Goal: Task Accomplishment & Management: Manage account settings

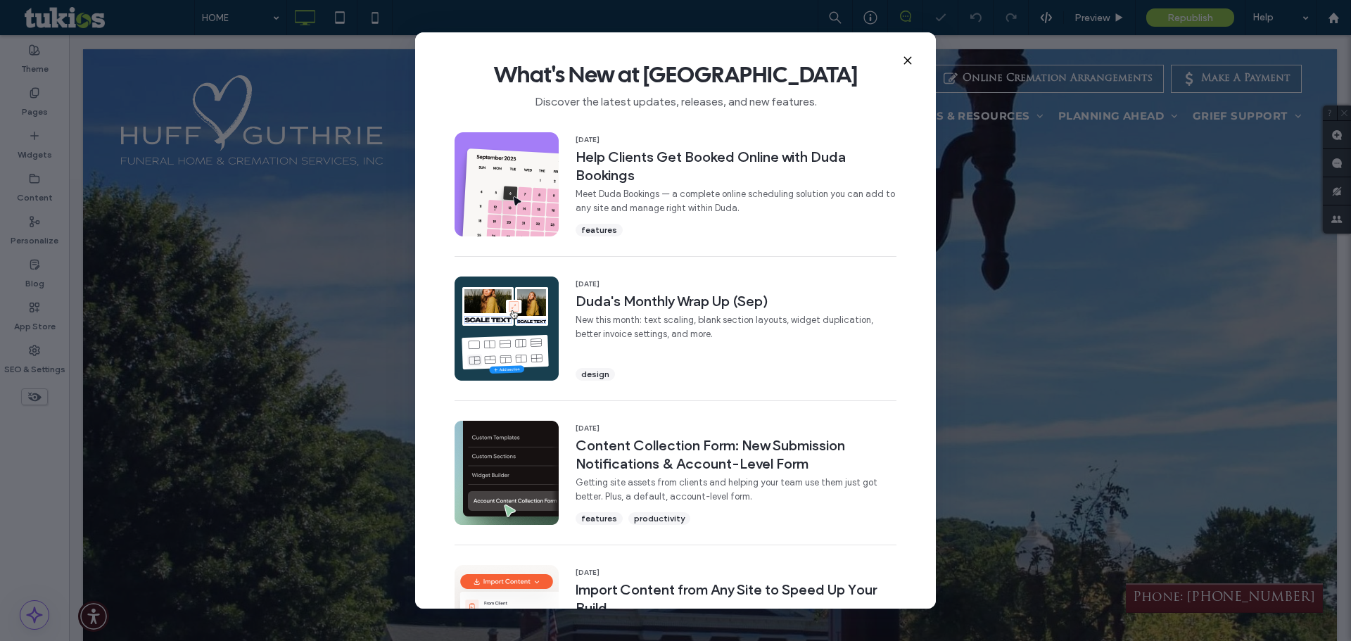
click at [913, 59] on icon at bounding box center [907, 60] width 11 height 11
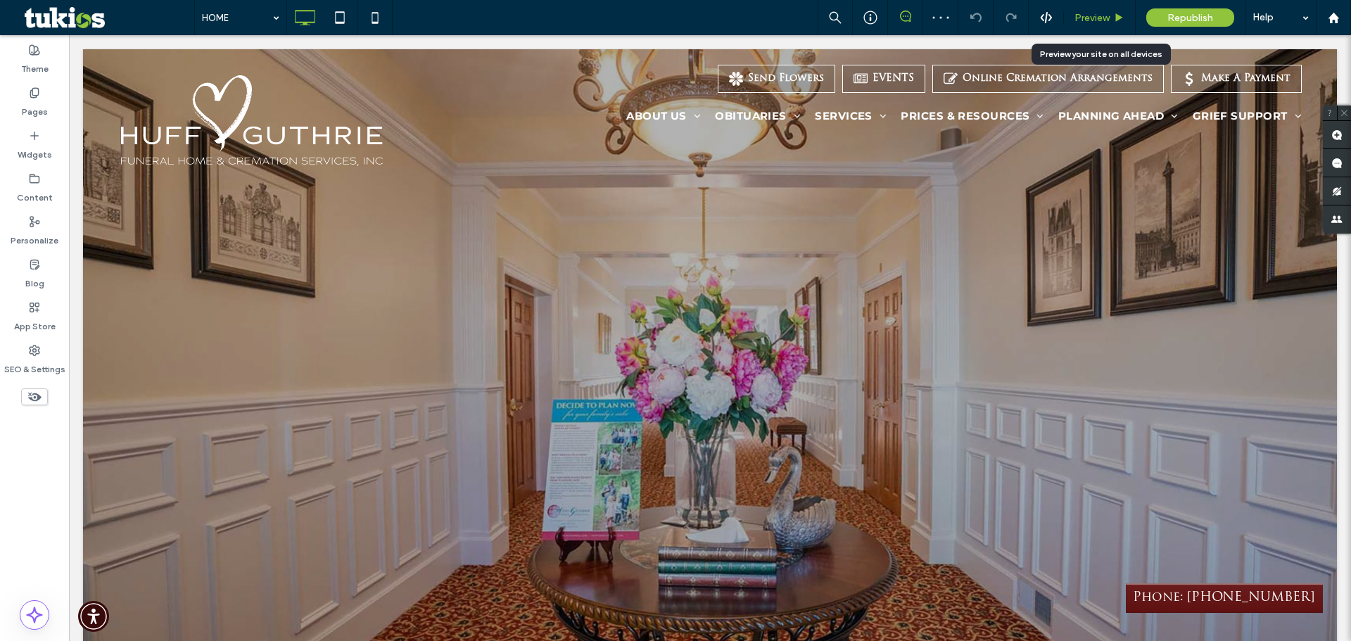
click at [1087, 18] on span "Preview" at bounding box center [1092, 18] width 35 height 12
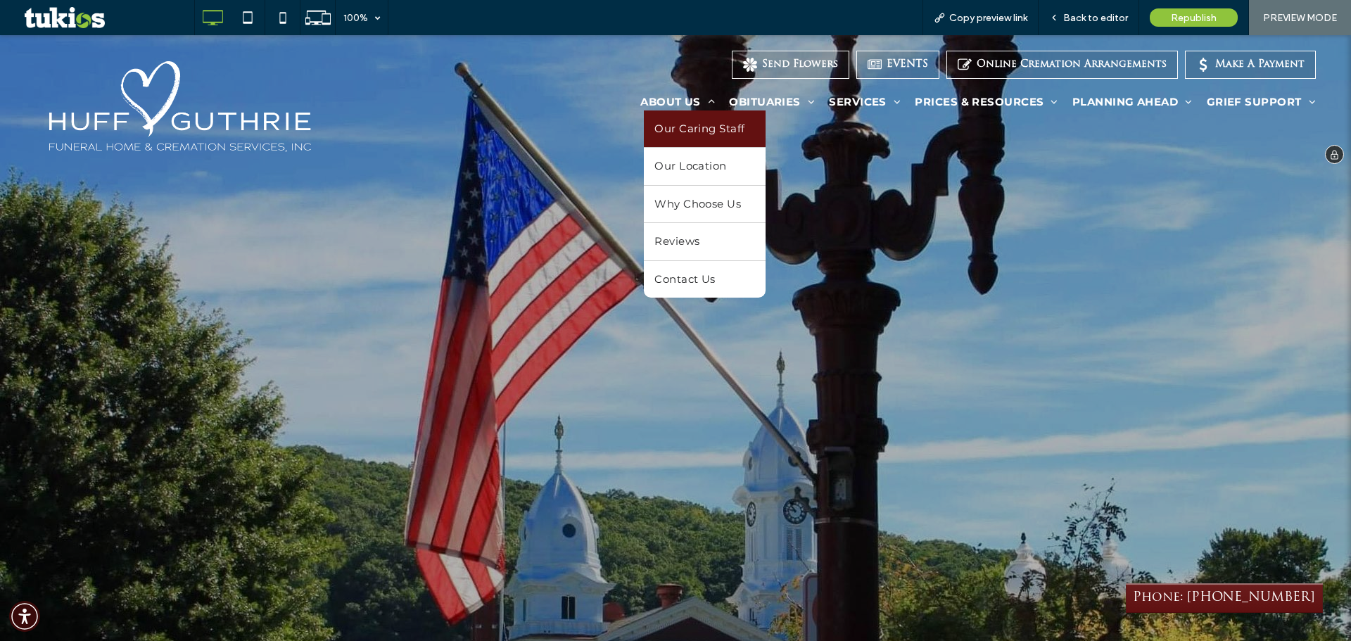
click at [720, 121] on span "Our Caring Staff" at bounding box center [700, 129] width 90 height 16
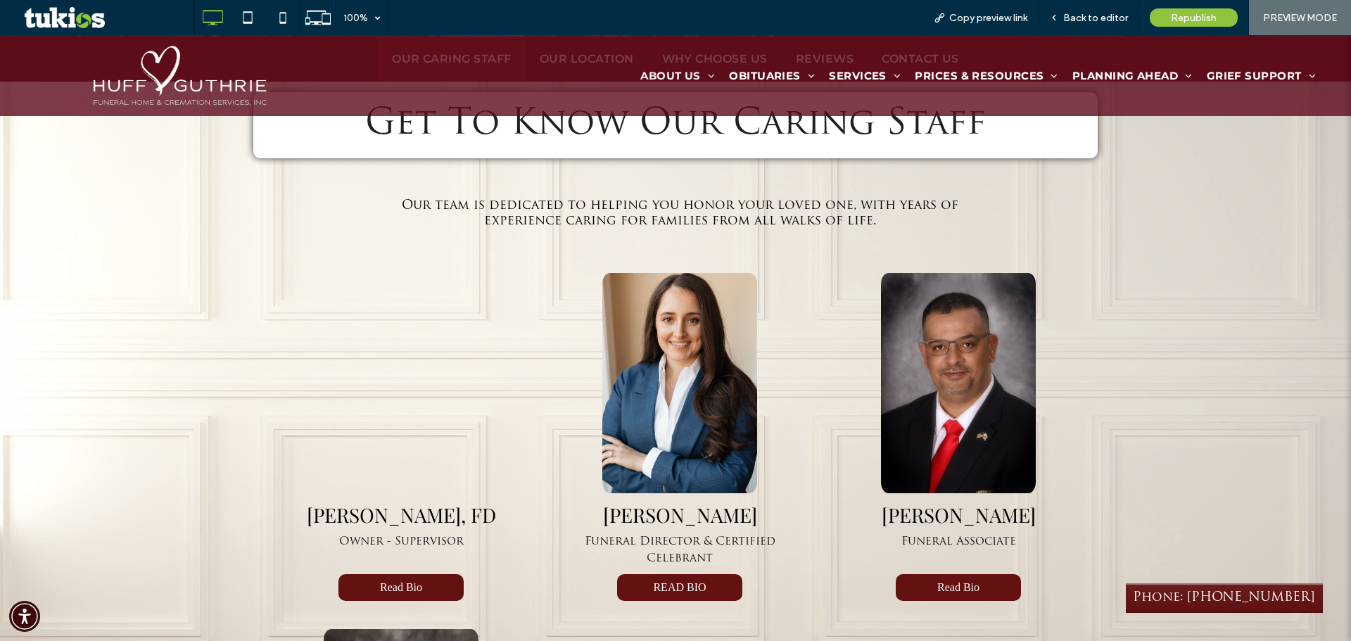
scroll to position [493, 0]
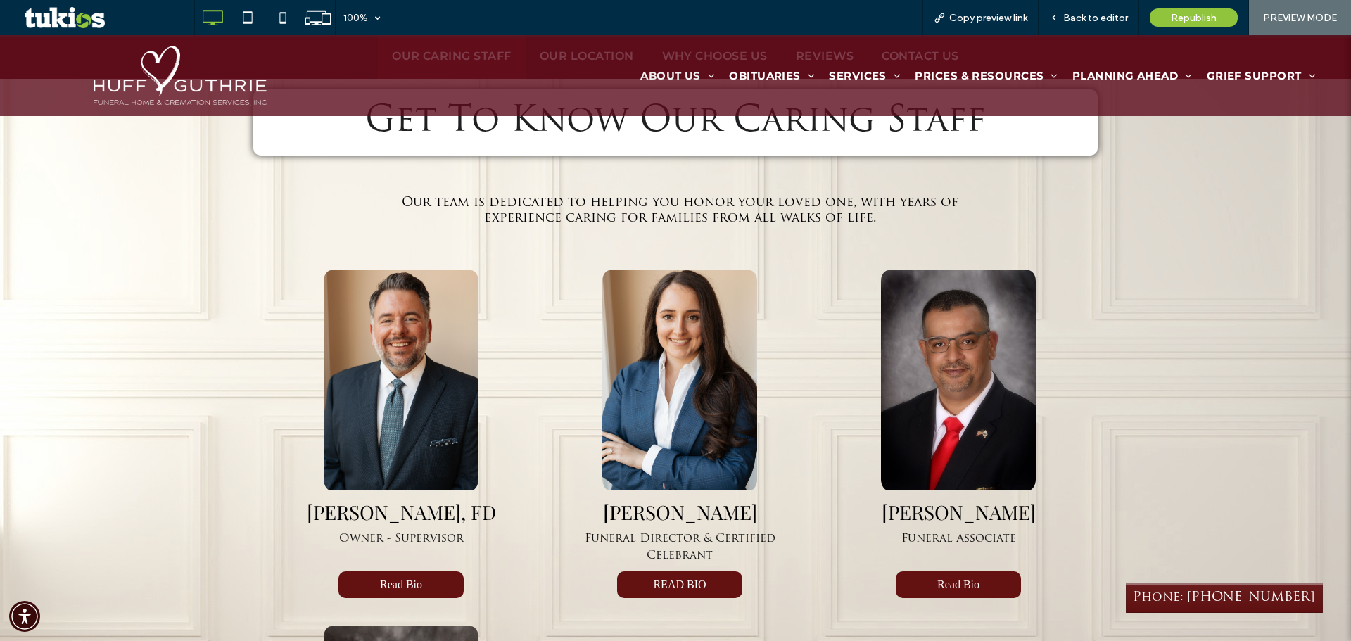
click at [645, 372] on img at bounding box center [680, 380] width 155 height 220
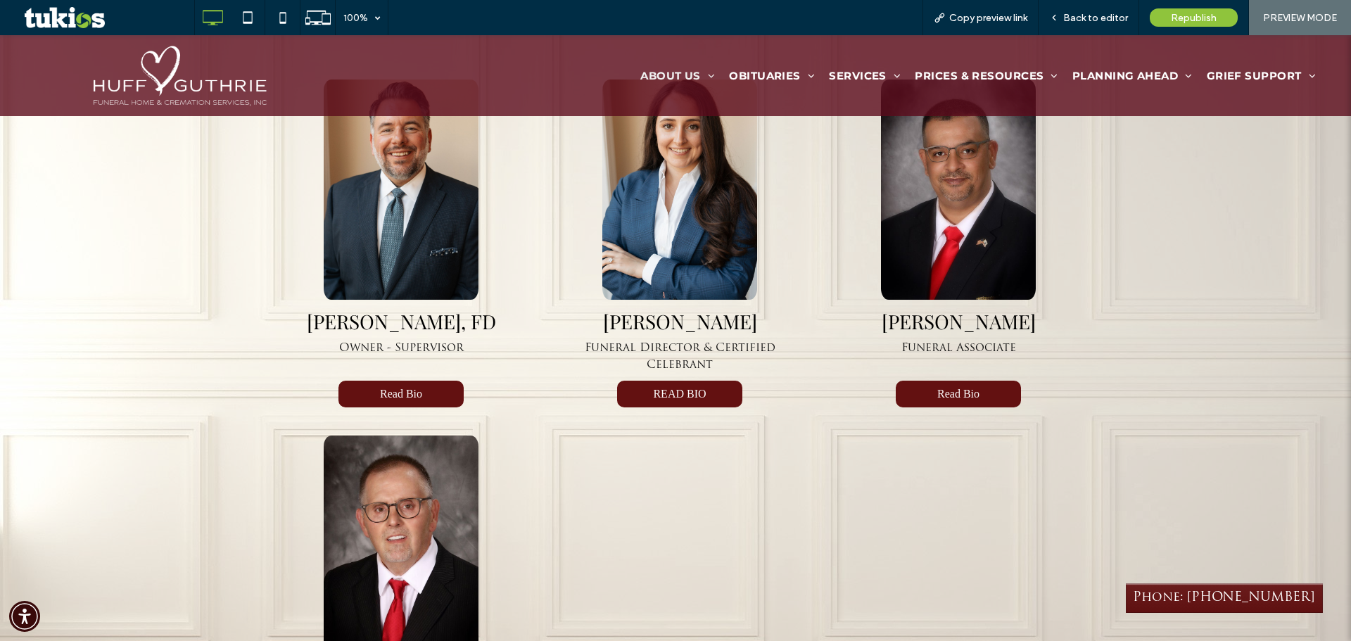
scroll to position [704, 0]
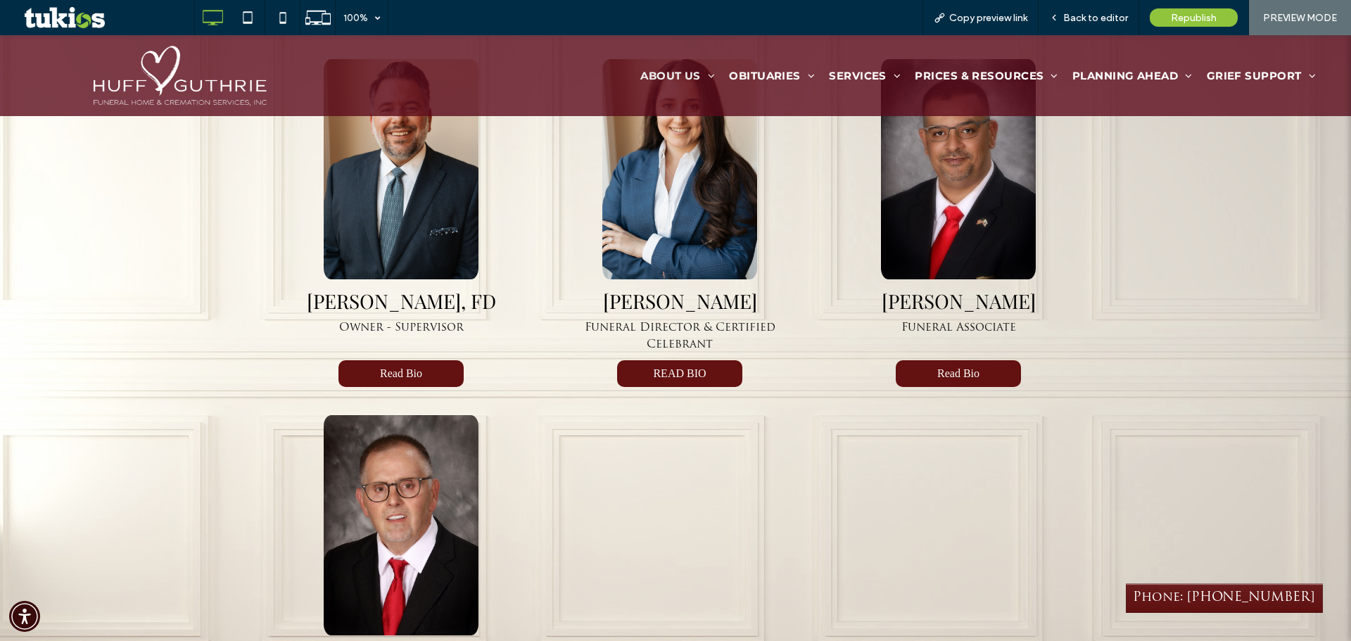
click at [652, 369] on button "READ BIO" at bounding box center [679, 373] width 125 height 27
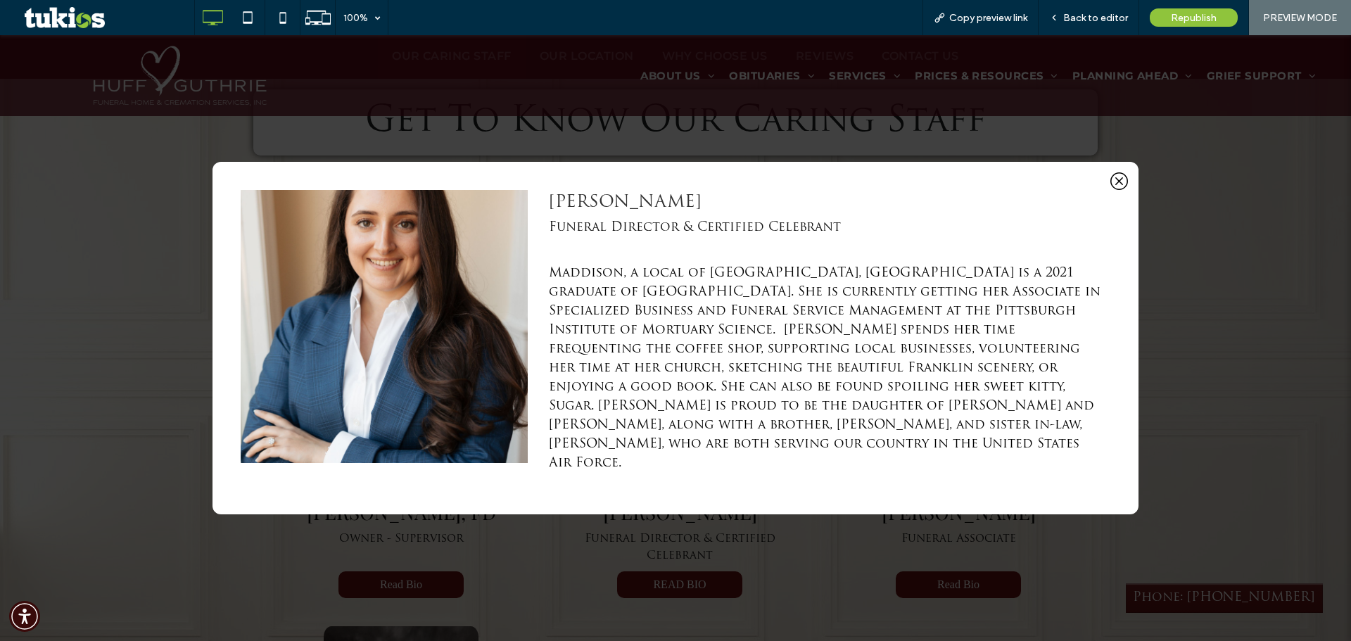
scroll to position [563, 0]
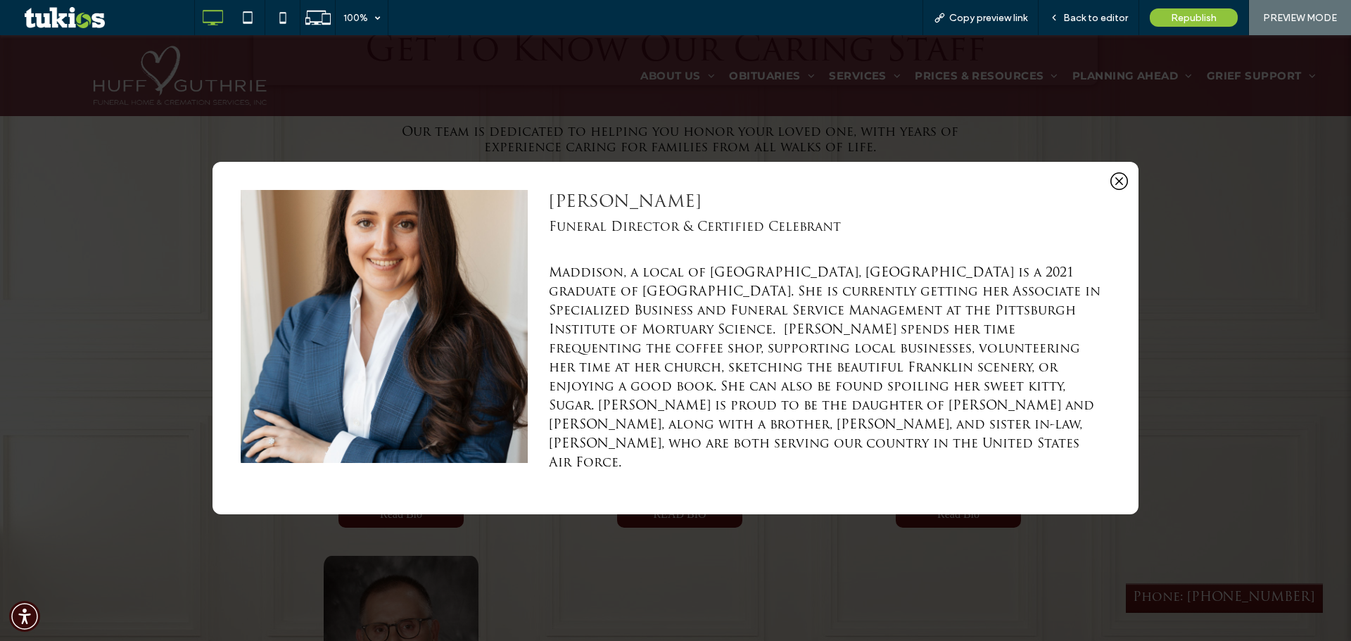
click at [1111, 190] on icon at bounding box center [1120, 181] width 18 height 18
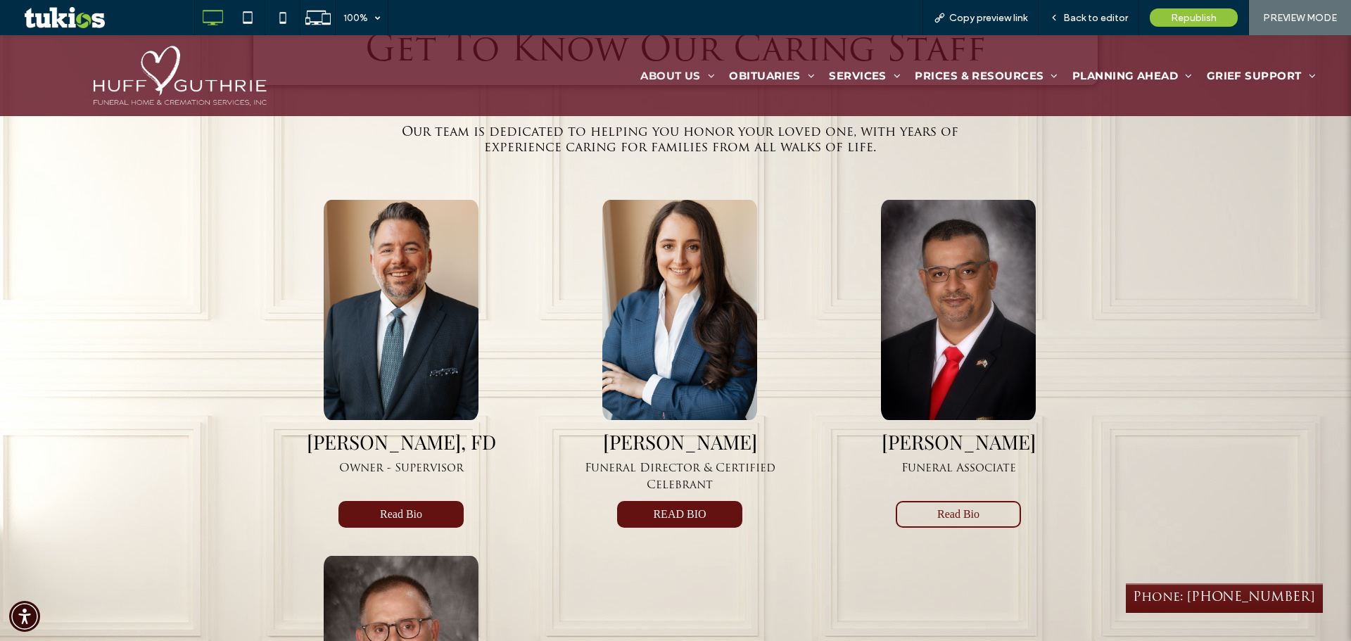
click at [969, 507] on button "Read Bio" at bounding box center [958, 514] width 125 height 27
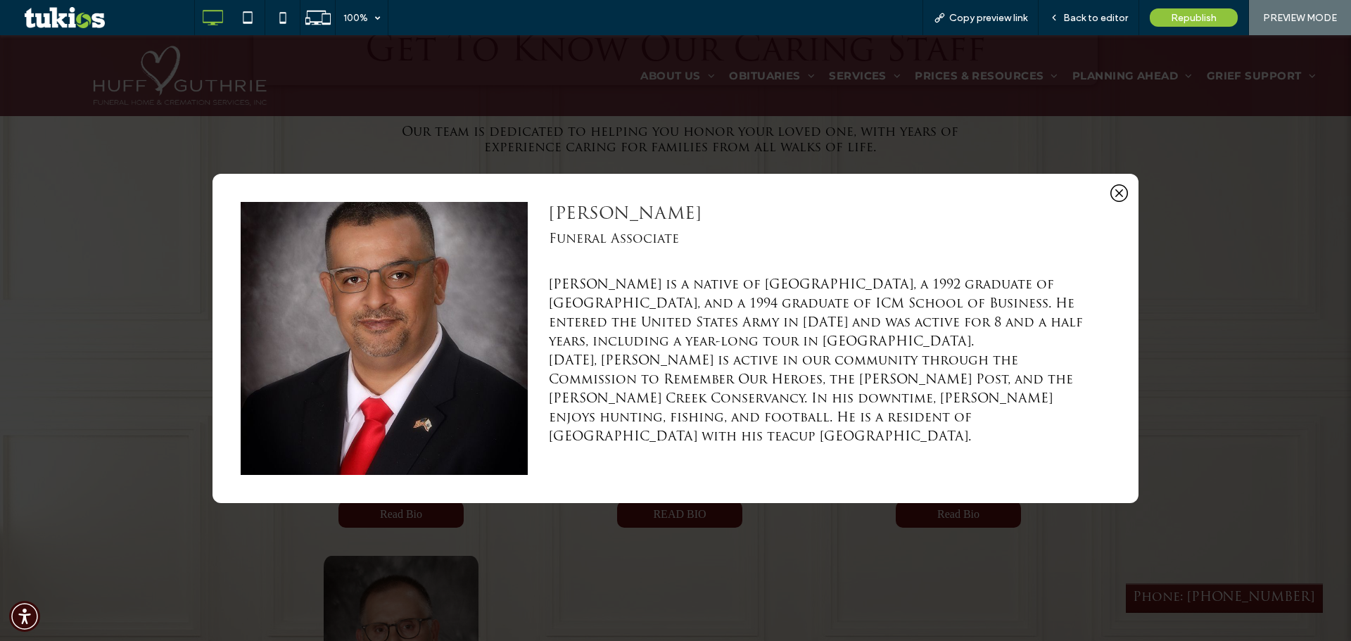
click at [1119, 198] on icon at bounding box center [1120, 193] width 18 height 18
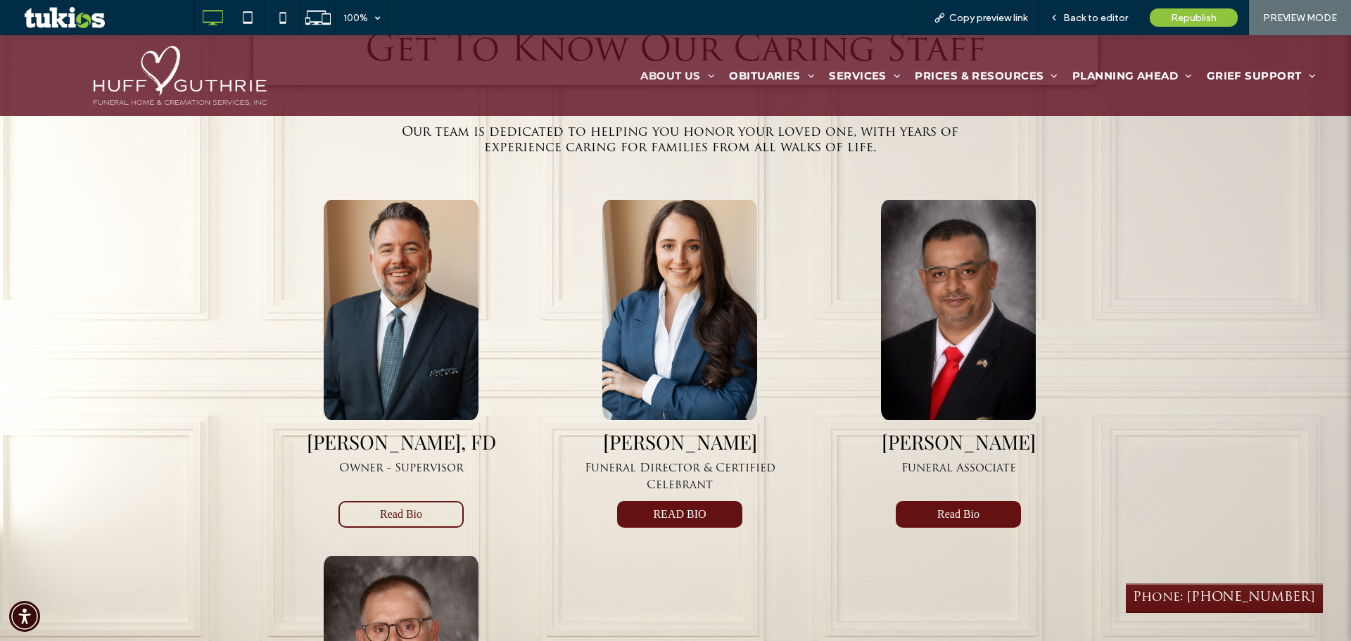
click at [407, 512] on button "Read Bio" at bounding box center [401, 514] width 125 height 27
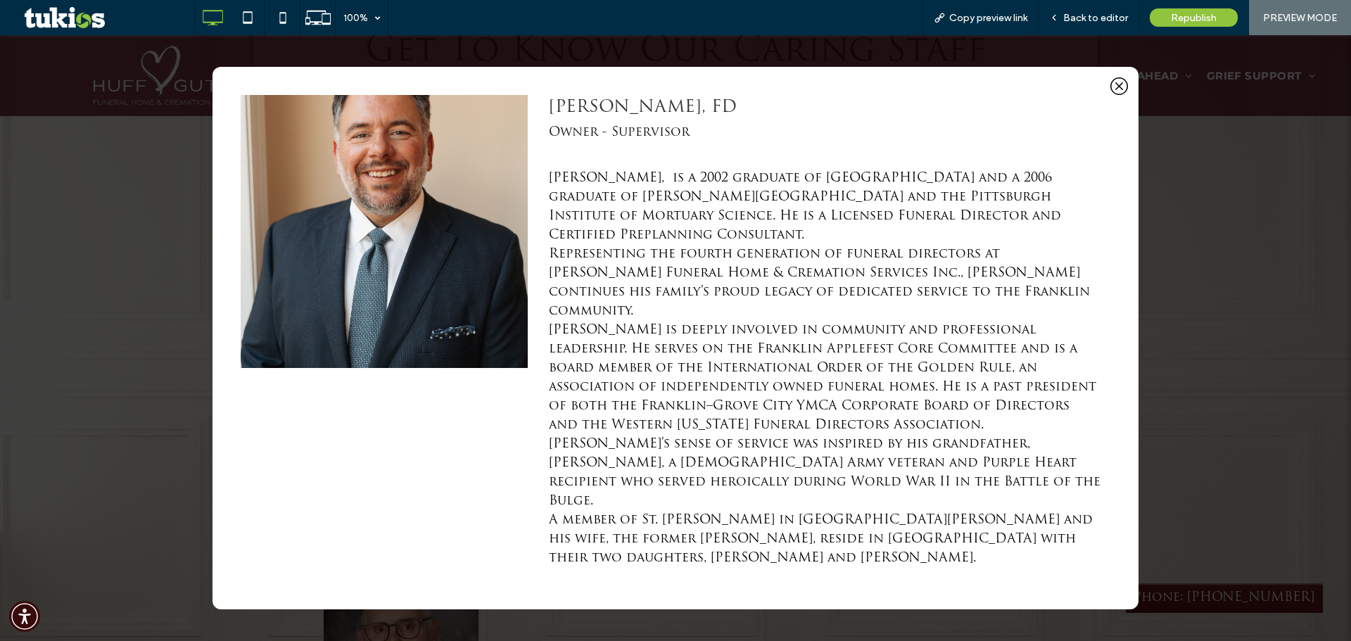
click at [1122, 95] on icon at bounding box center [1120, 86] width 18 height 18
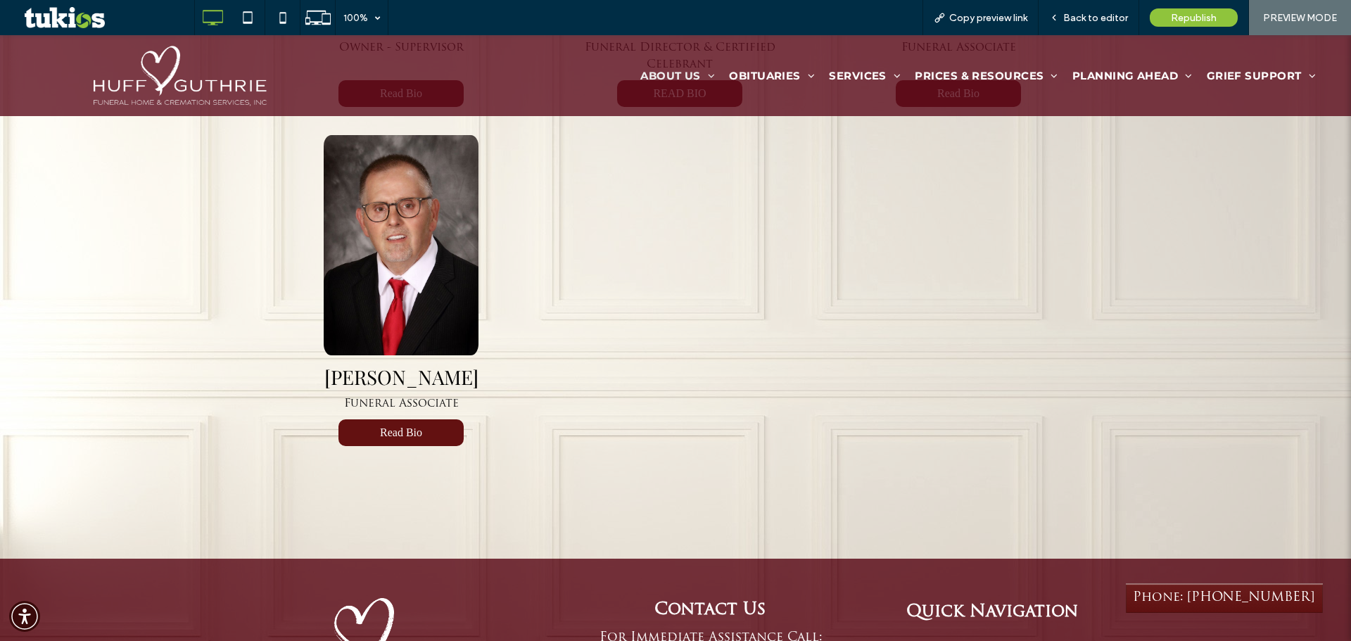
scroll to position [985, 0]
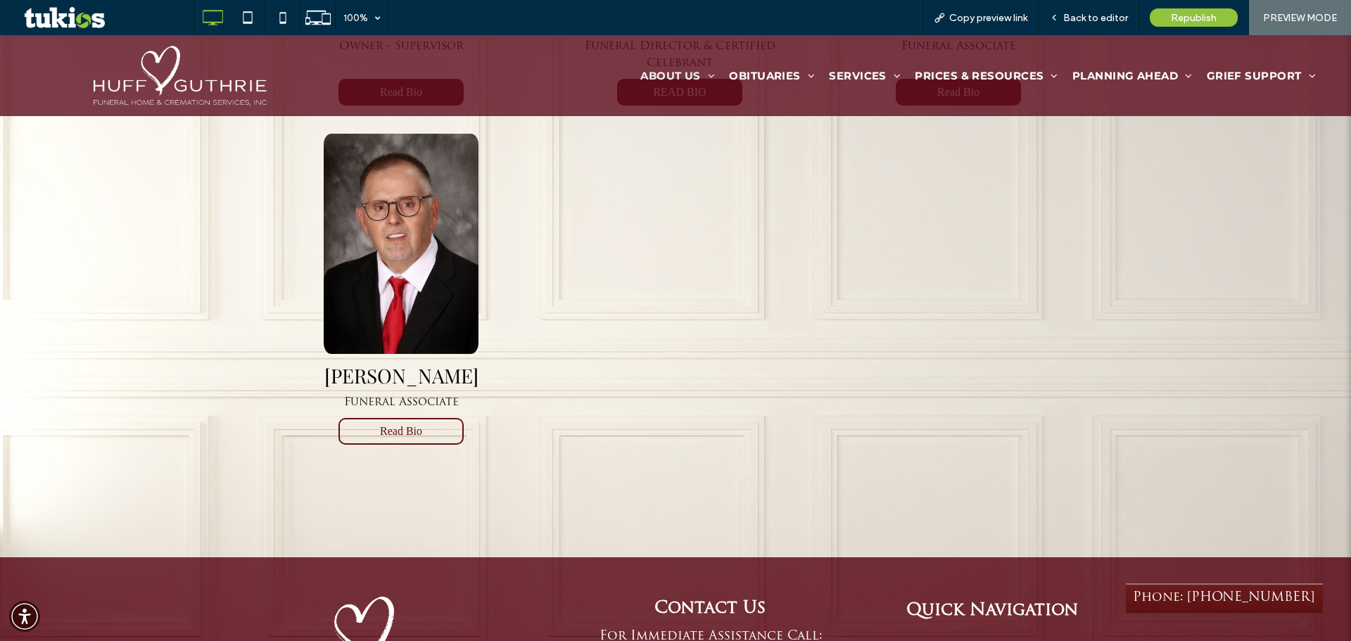
click at [370, 422] on button "Read Bio" at bounding box center [401, 431] width 125 height 27
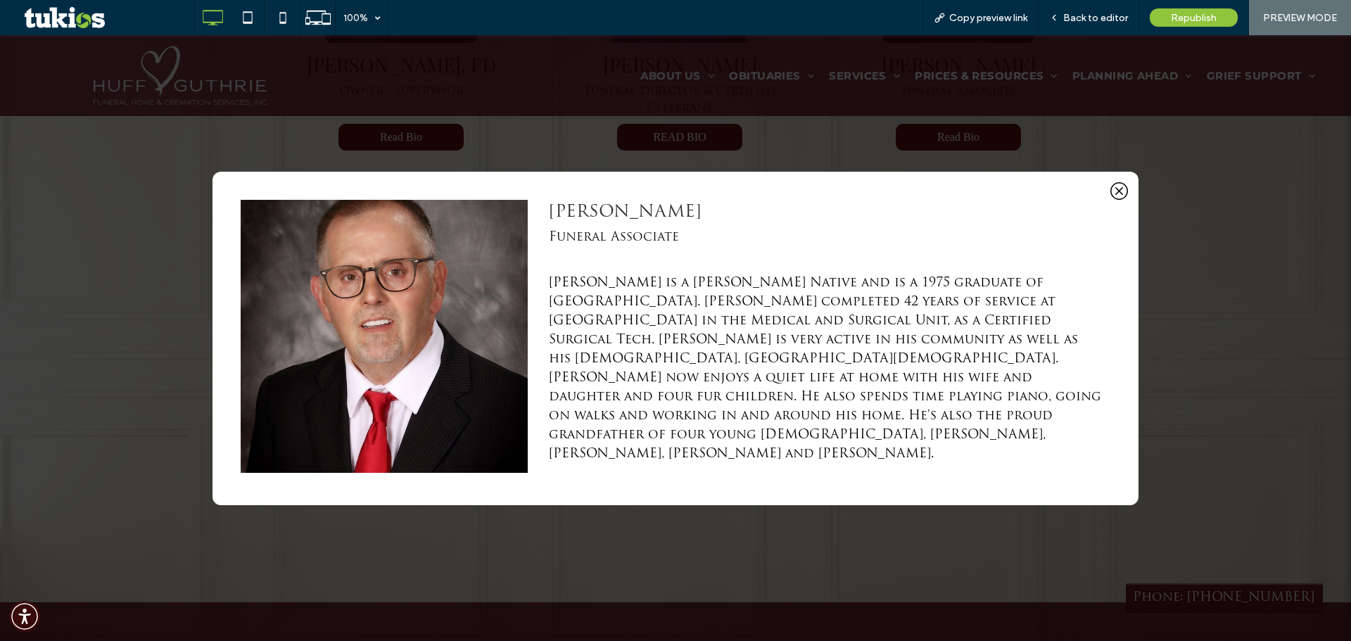
scroll to position [915, 0]
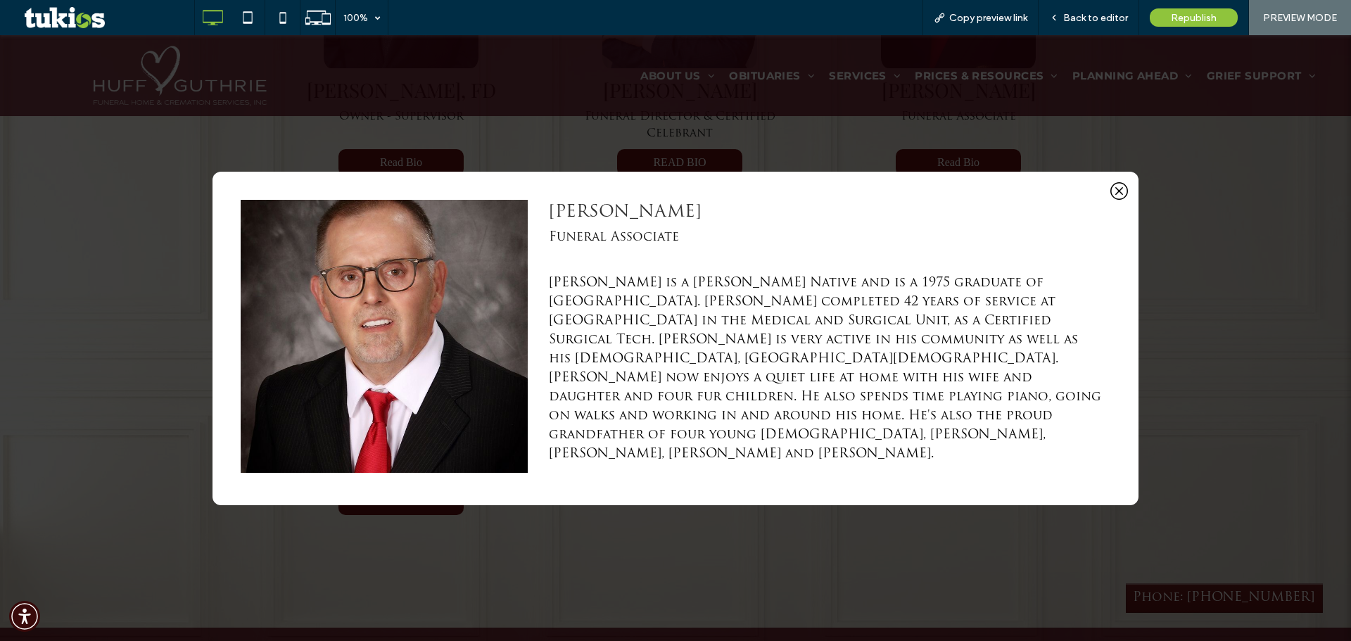
click at [1124, 193] on icon at bounding box center [1120, 191] width 18 height 18
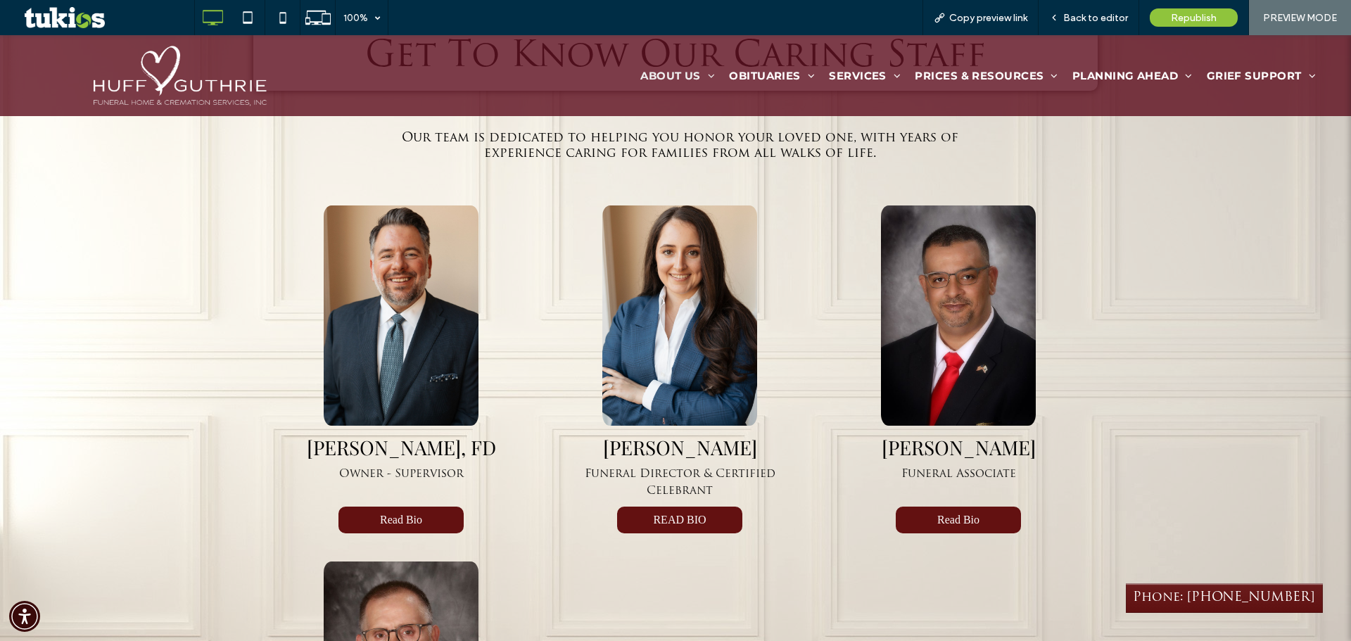
scroll to position [563, 0]
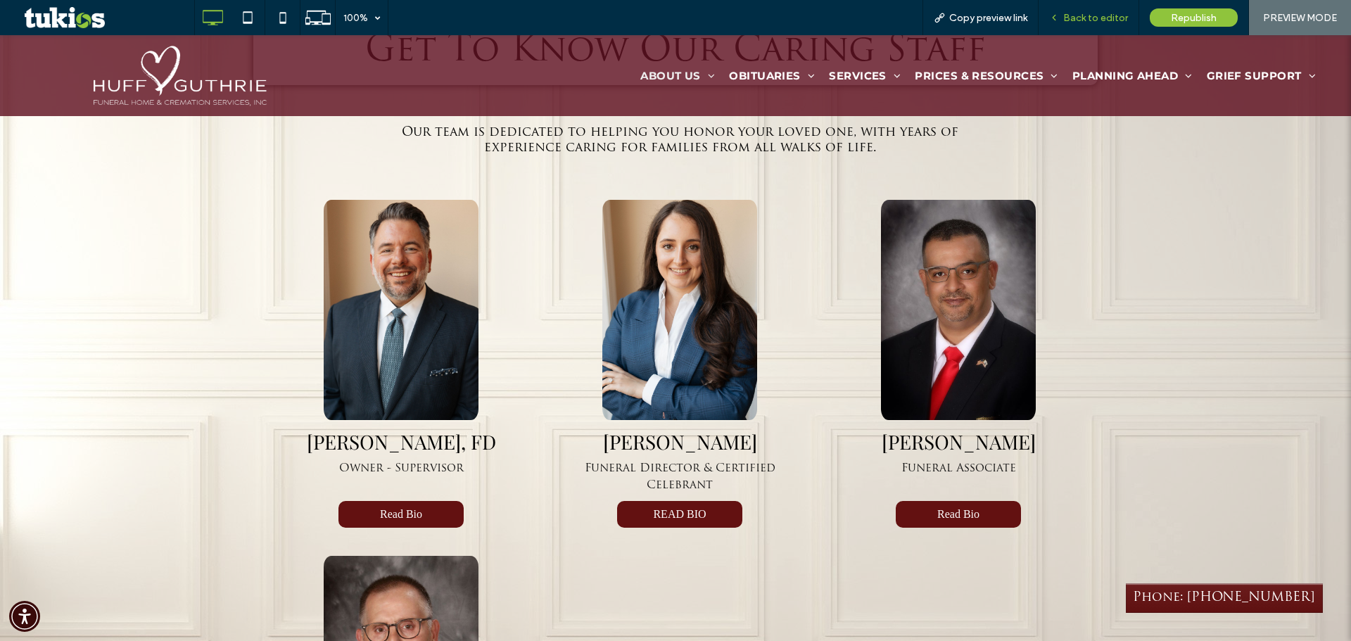
click at [1064, 10] on div "Back to editor" at bounding box center [1089, 17] width 101 height 35
click at [1075, 13] on span "Back to editor" at bounding box center [1096, 18] width 65 height 12
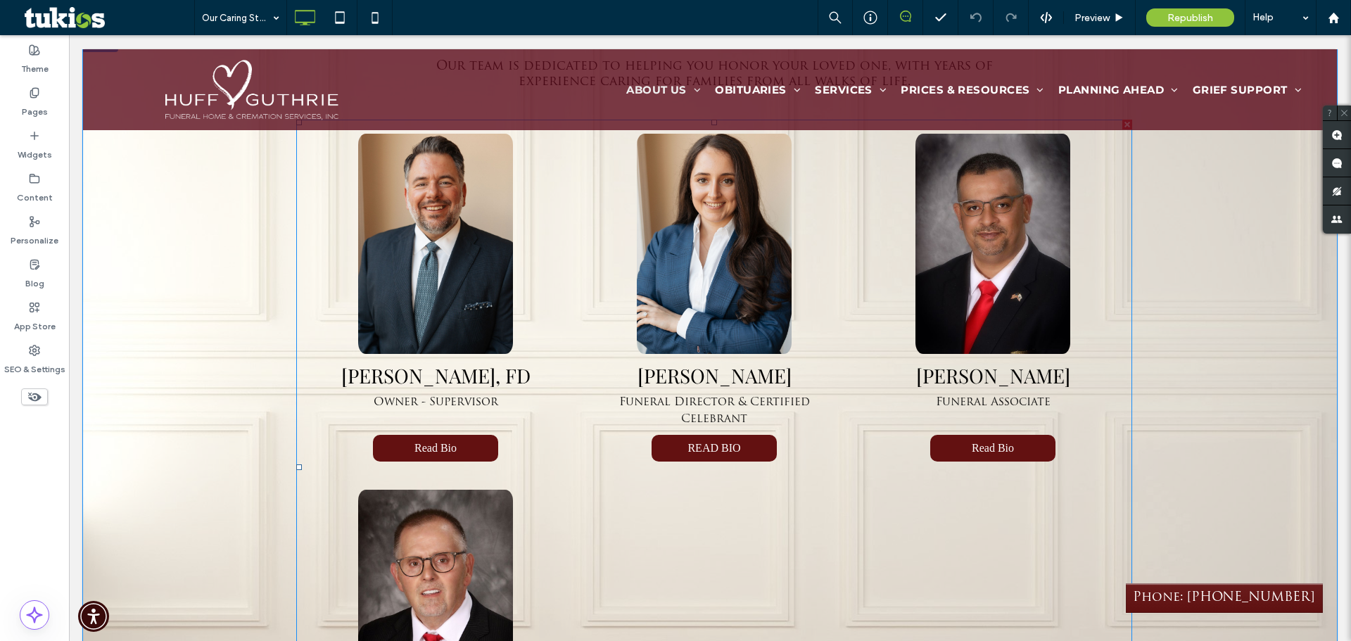
scroll to position [563, 0]
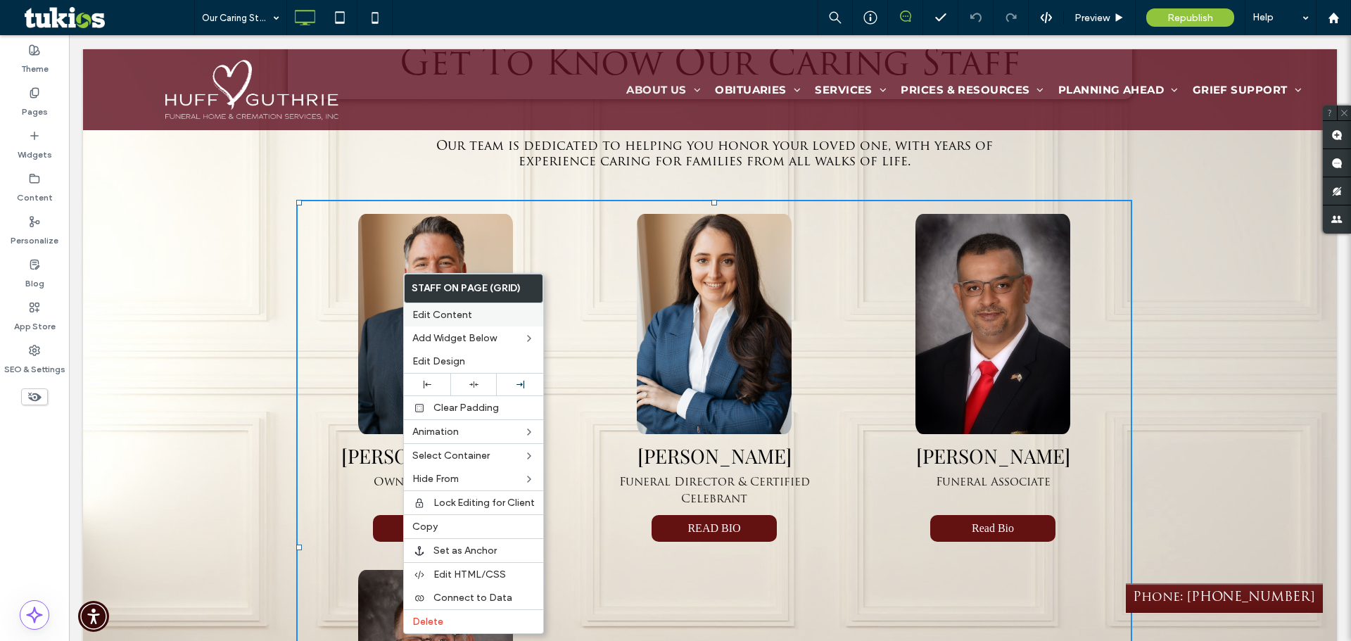
click at [429, 312] on span "Edit Content" at bounding box center [442, 315] width 60 height 12
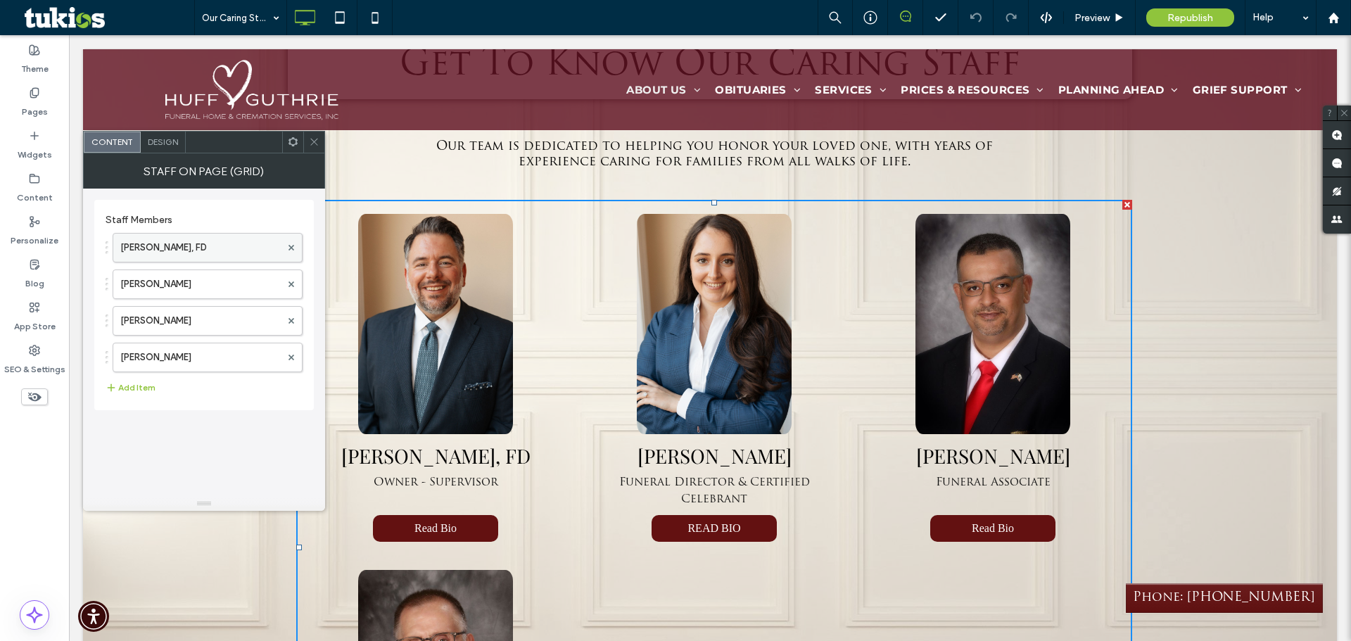
click at [232, 246] on label "[PERSON_NAME], FD" at bounding box center [200, 248] width 160 height 28
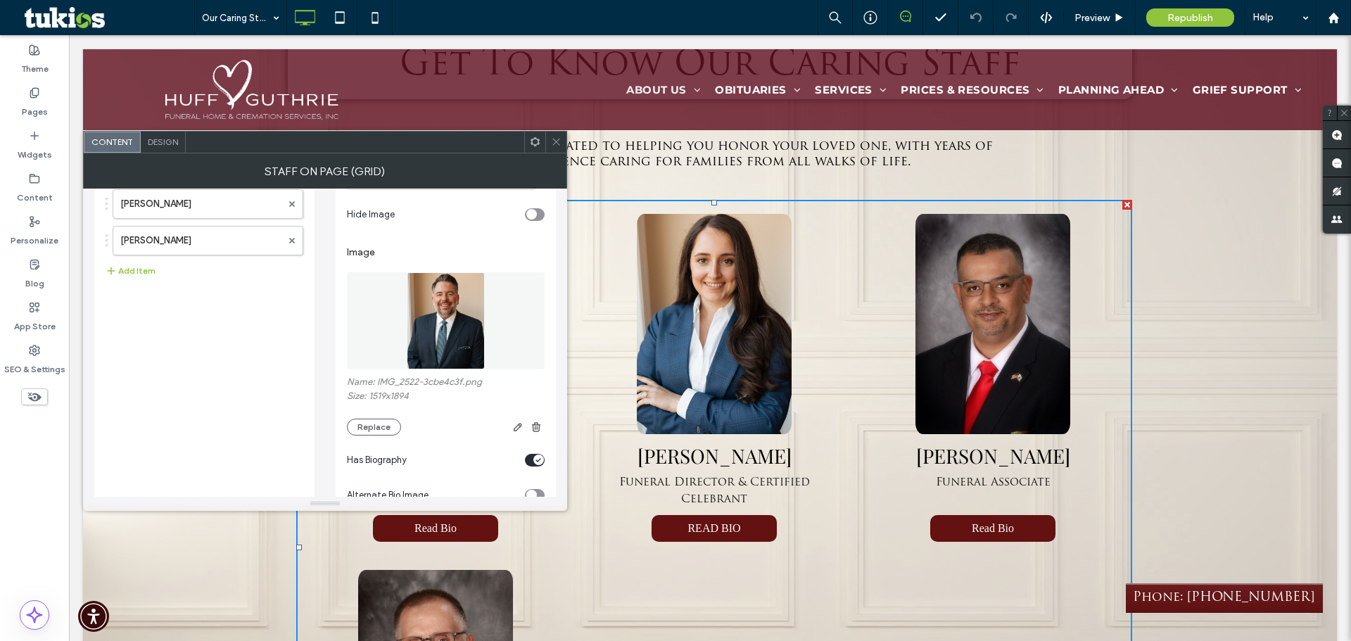
scroll to position [141, 0]
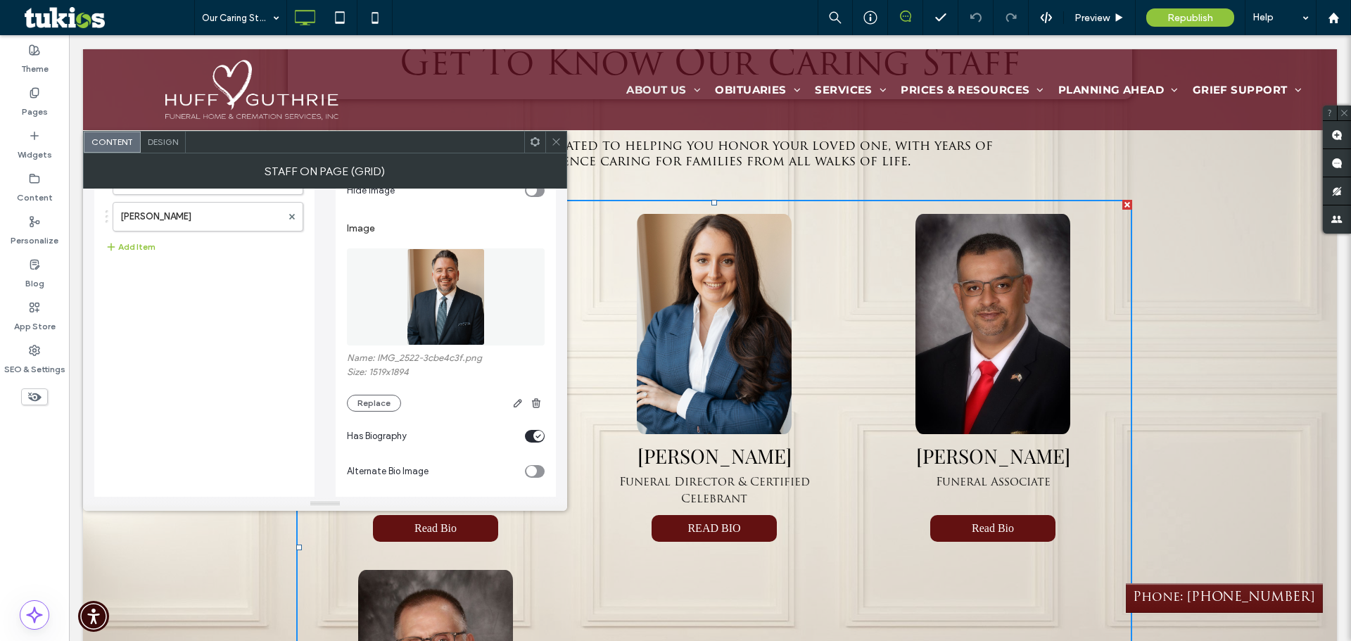
click at [442, 309] on img at bounding box center [446, 296] width 78 height 97
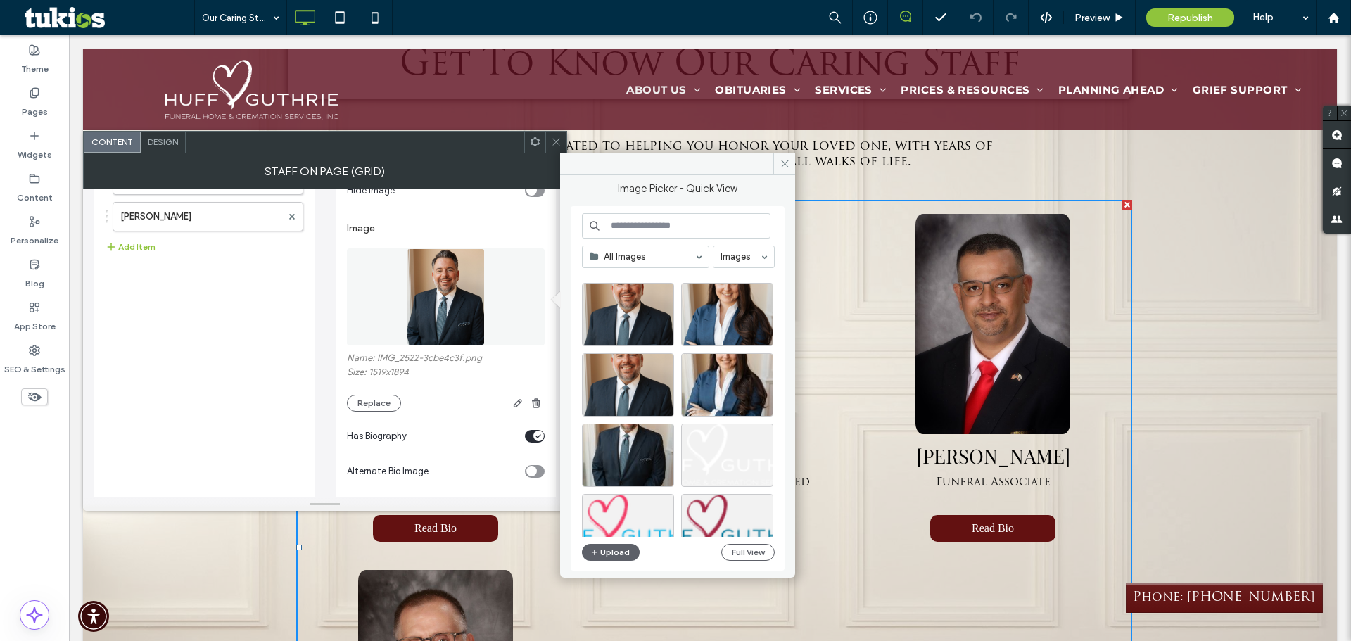
scroll to position [0, 0]
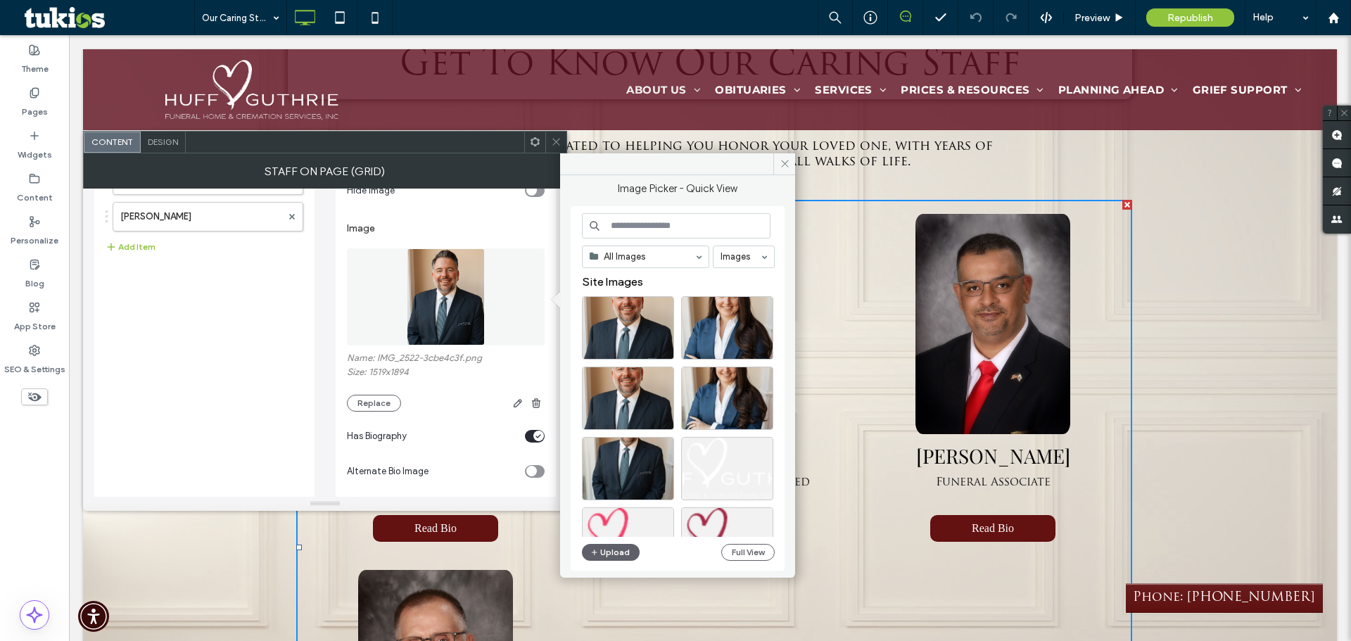
click at [441, 308] on img at bounding box center [446, 296] width 78 height 97
drag, startPoint x: 486, startPoint y: 305, endPoint x: 439, endPoint y: 306, distance: 47.2
click at [439, 306] on img at bounding box center [446, 296] width 78 height 97
click at [462, 308] on img at bounding box center [446, 296] width 78 height 97
click at [515, 405] on use "button" at bounding box center [518, 403] width 8 height 8
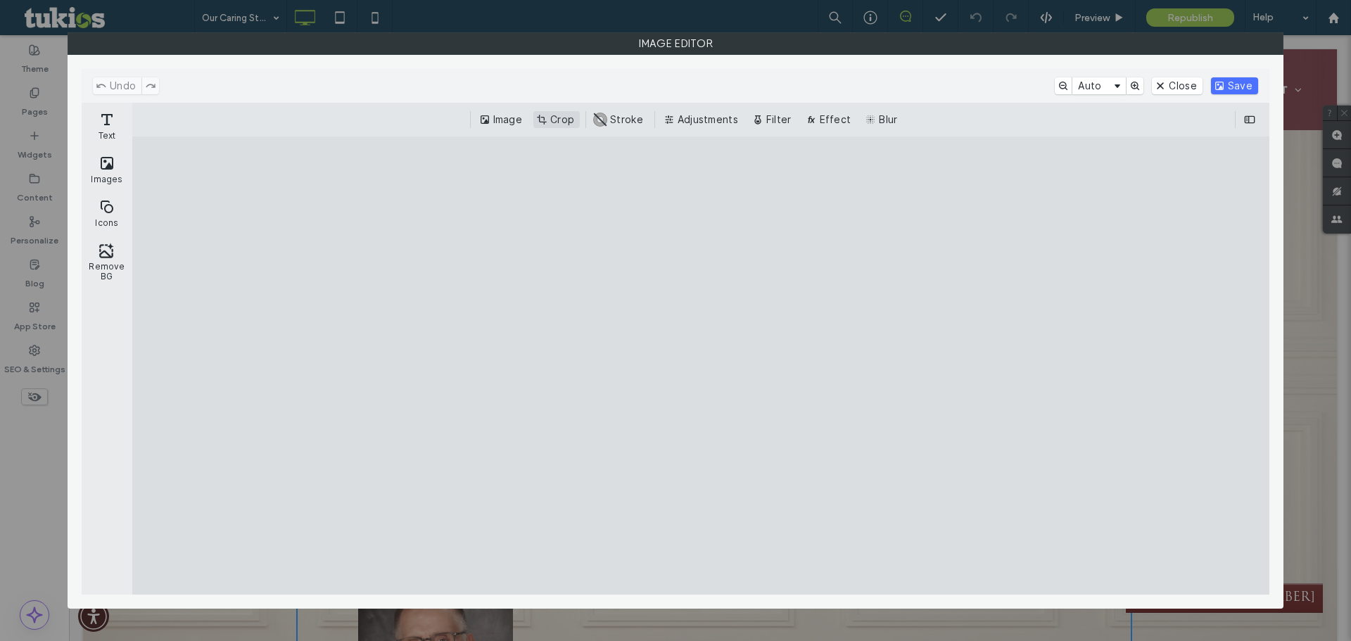
click at [567, 113] on button "Crop" at bounding box center [557, 119] width 46 height 17
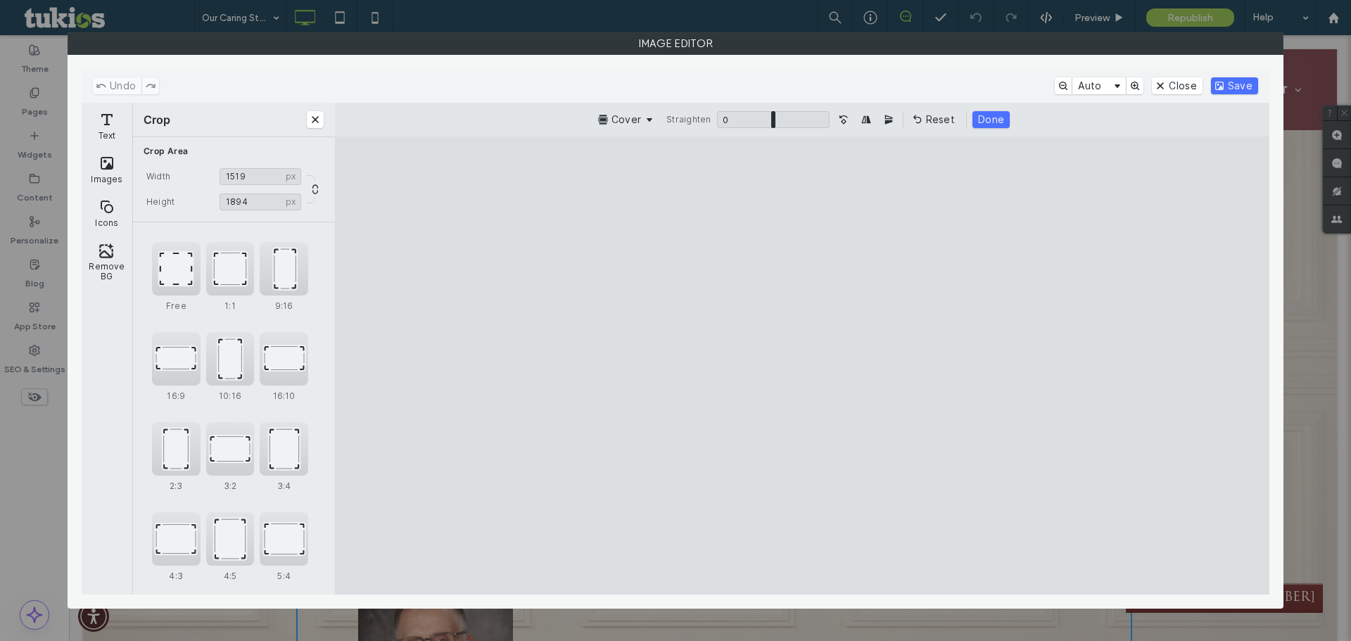
click at [802, 365] on cesdk-canvas "Editor canvas" at bounding box center [802, 365] width 0 height 0
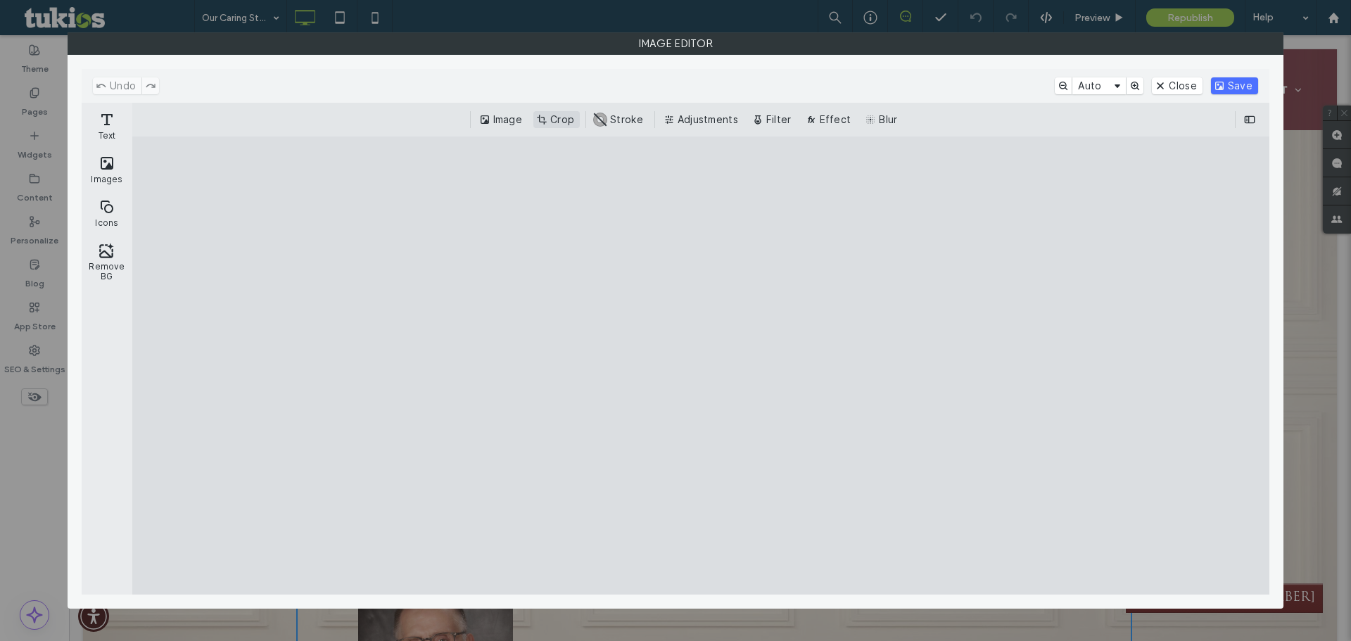
click at [548, 119] on button "Crop" at bounding box center [557, 119] width 46 height 17
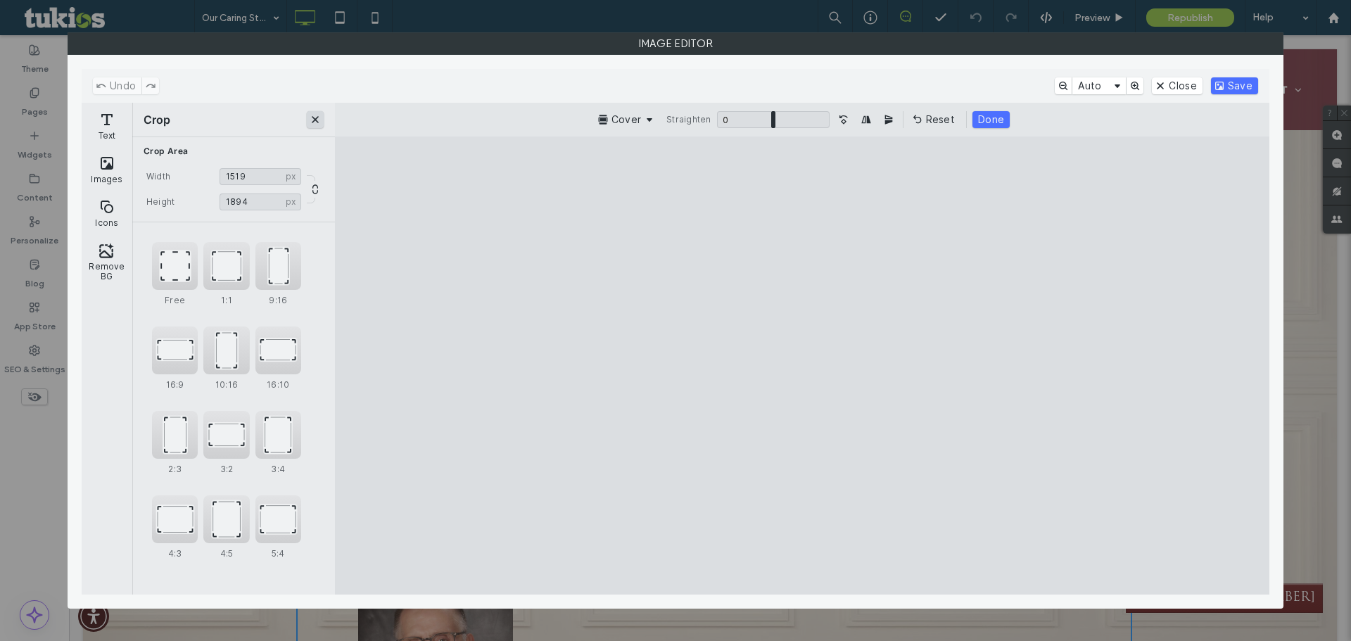
click at [317, 113] on button "Close" at bounding box center [315, 119] width 17 height 17
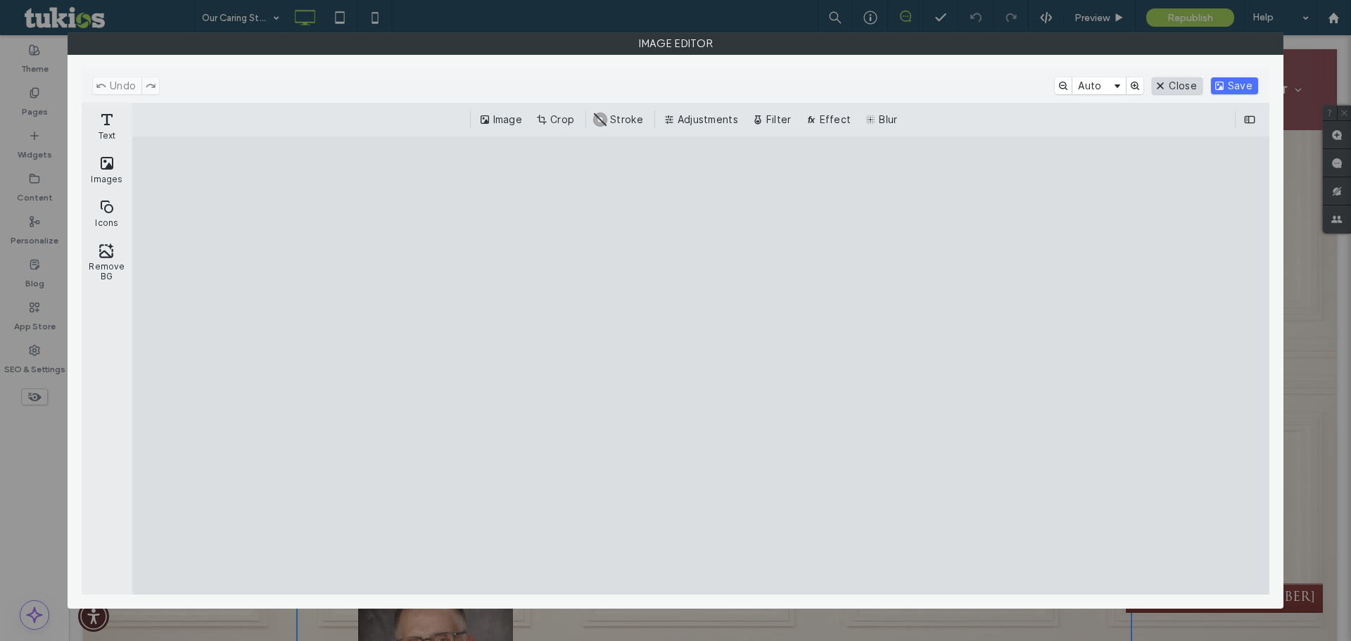
click at [1162, 85] on button "Close" at bounding box center [1177, 85] width 50 height 17
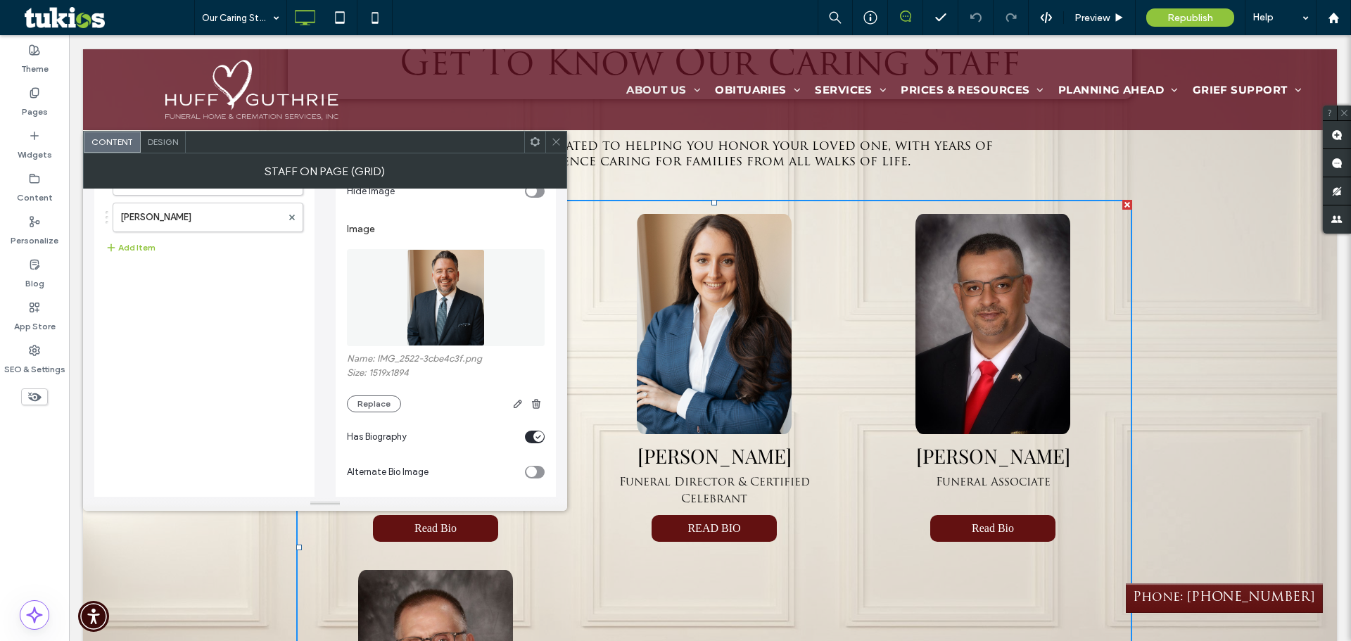
scroll to position [141, 0]
drag, startPoint x: 465, startPoint y: 279, endPoint x: 409, endPoint y: 305, distance: 61.1
click at [409, 305] on img at bounding box center [446, 296] width 78 height 97
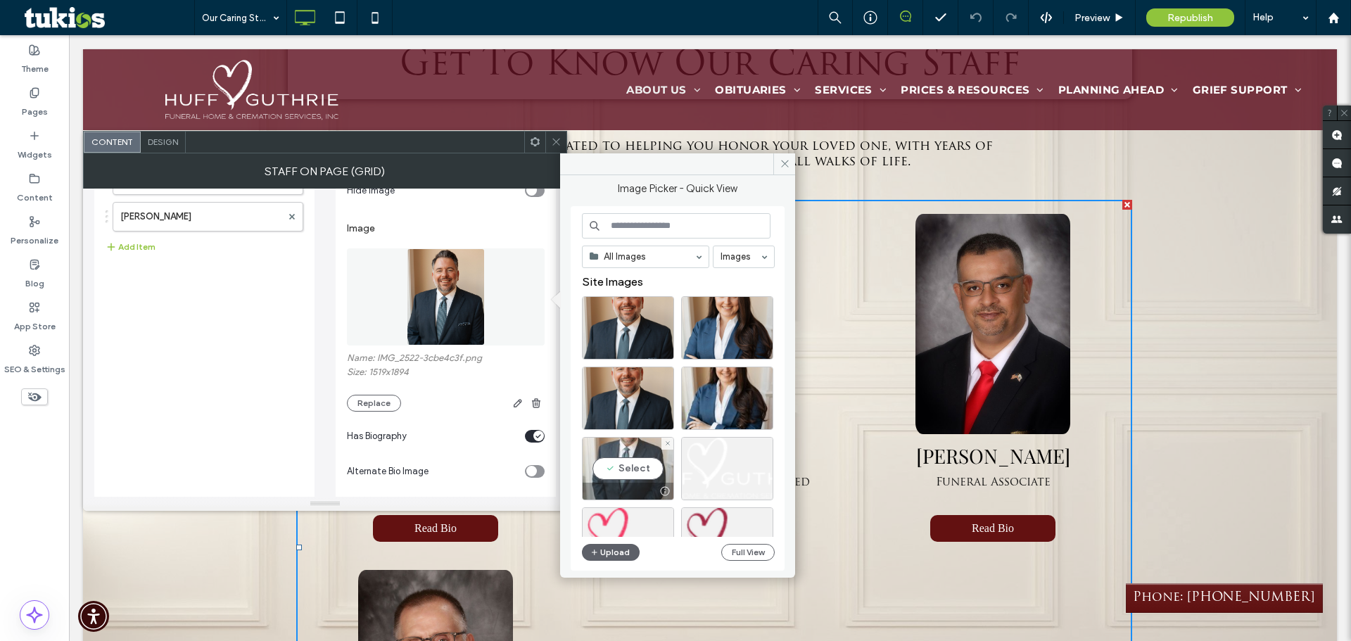
click at [637, 460] on div "Select" at bounding box center [628, 468] width 92 height 63
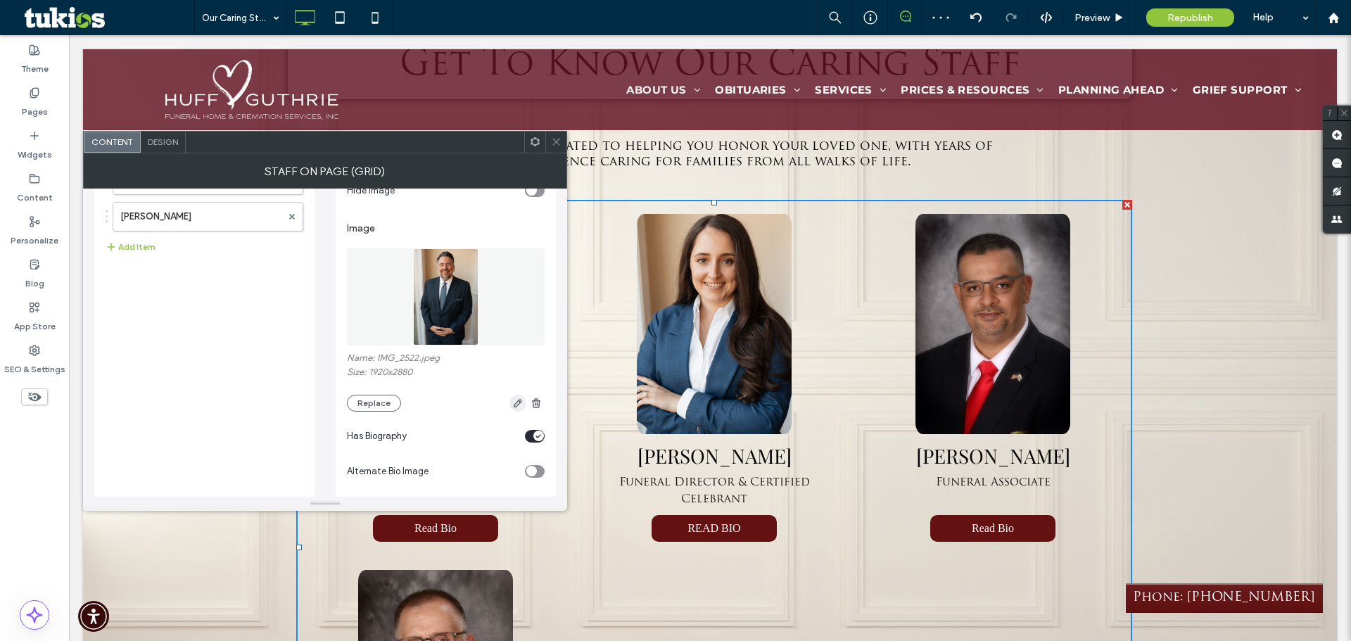
click at [513, 405] on icon "button" at bounding box center [517, 403] width 11 height 11
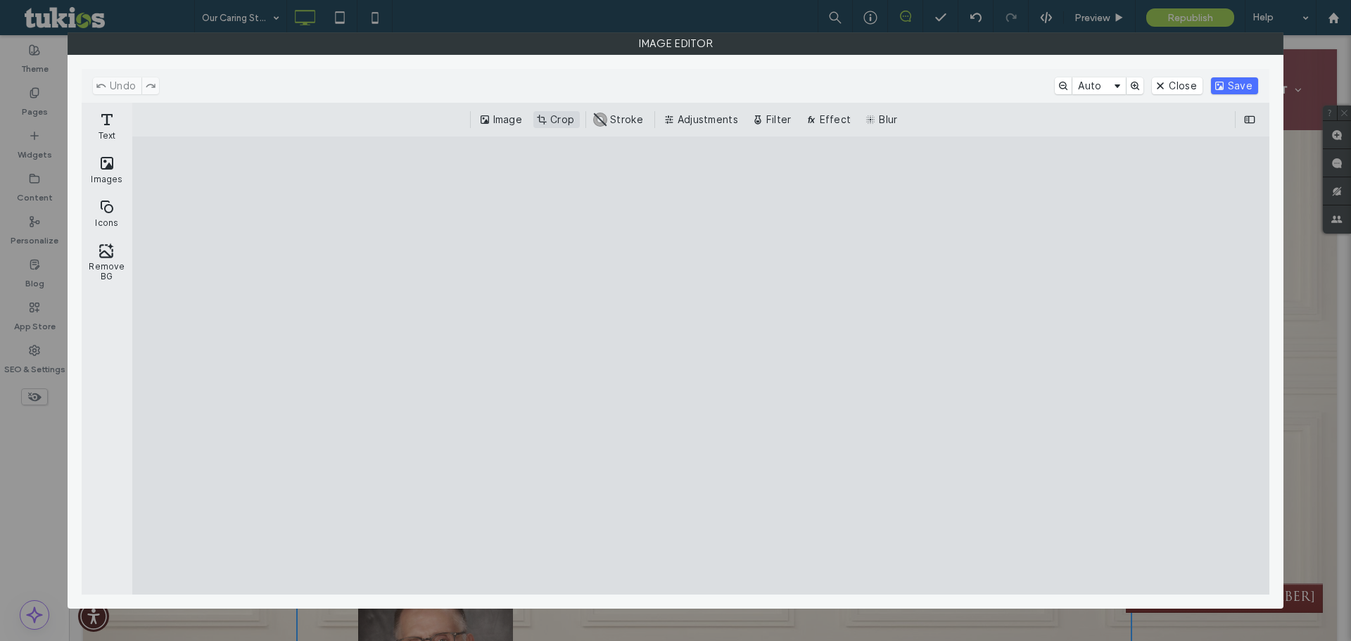
click at [567, 116] on button "Crop" at bounding box center [557, 119] width 46 height 17
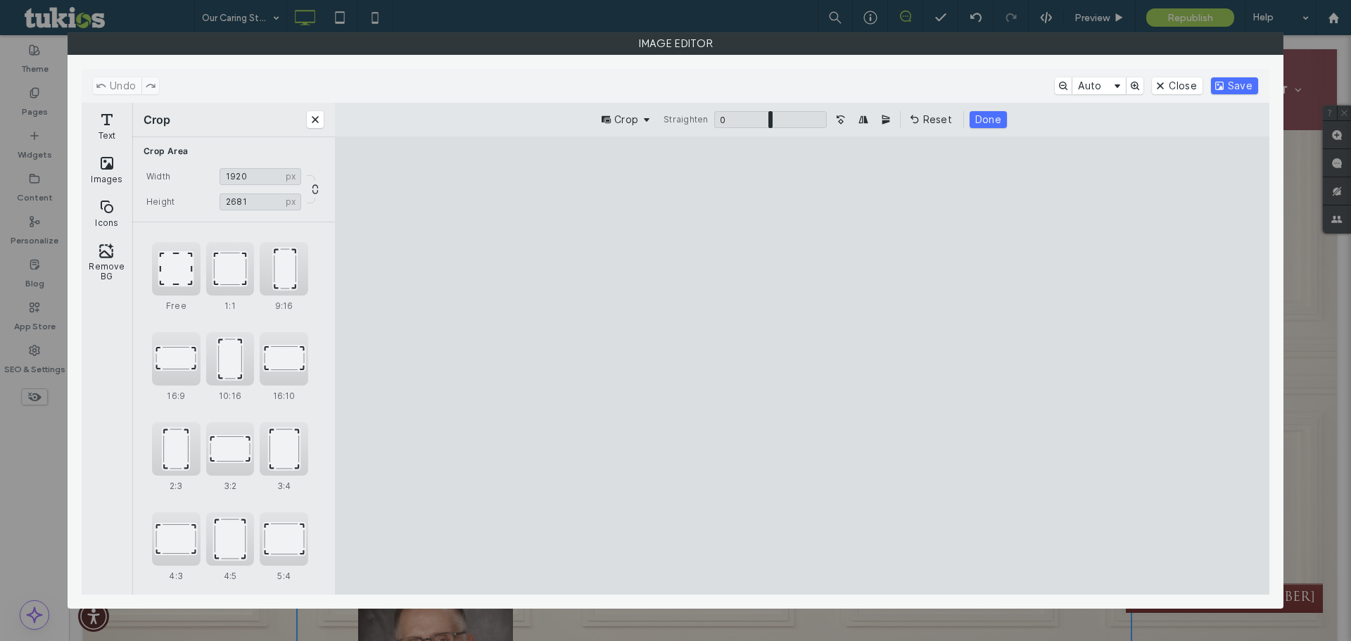
drag, startPoint x: 923, startPoint y: 551, endPoint x: 926, endPoint y: 526, distance: 25.5
click at [802, 365] on cesdk-canvas "Editor canvas" at bounding box center [802, 365] width 0 height 0
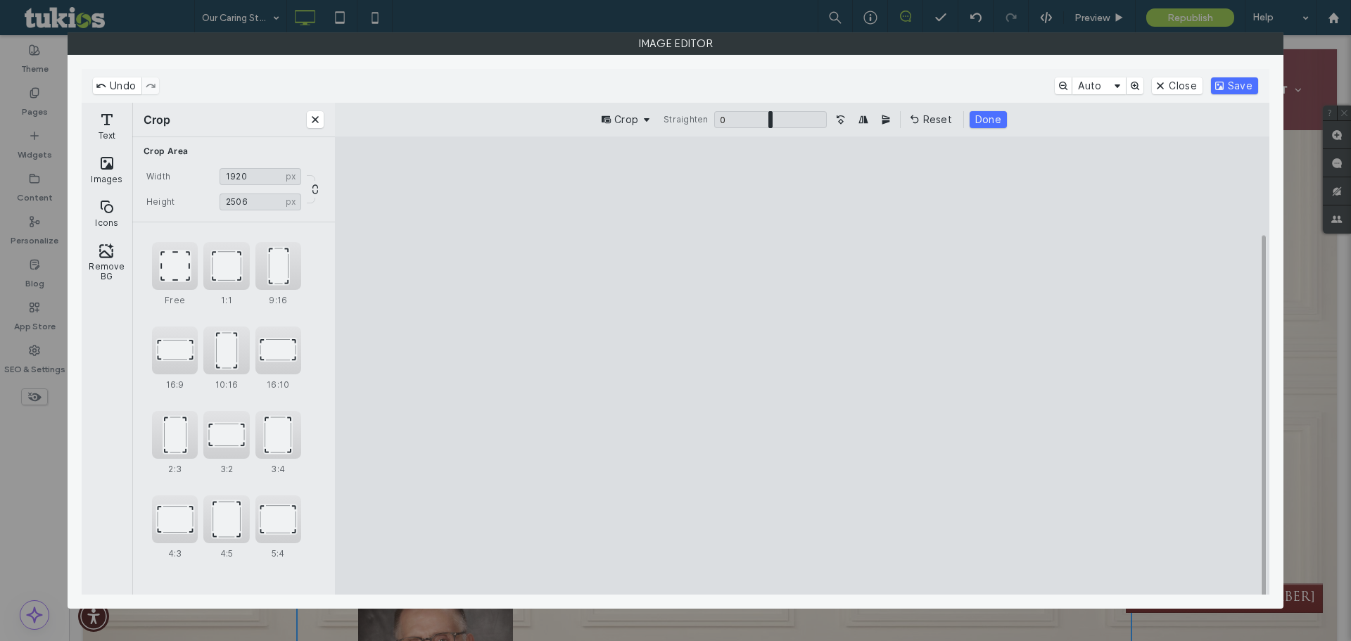
type input "****"
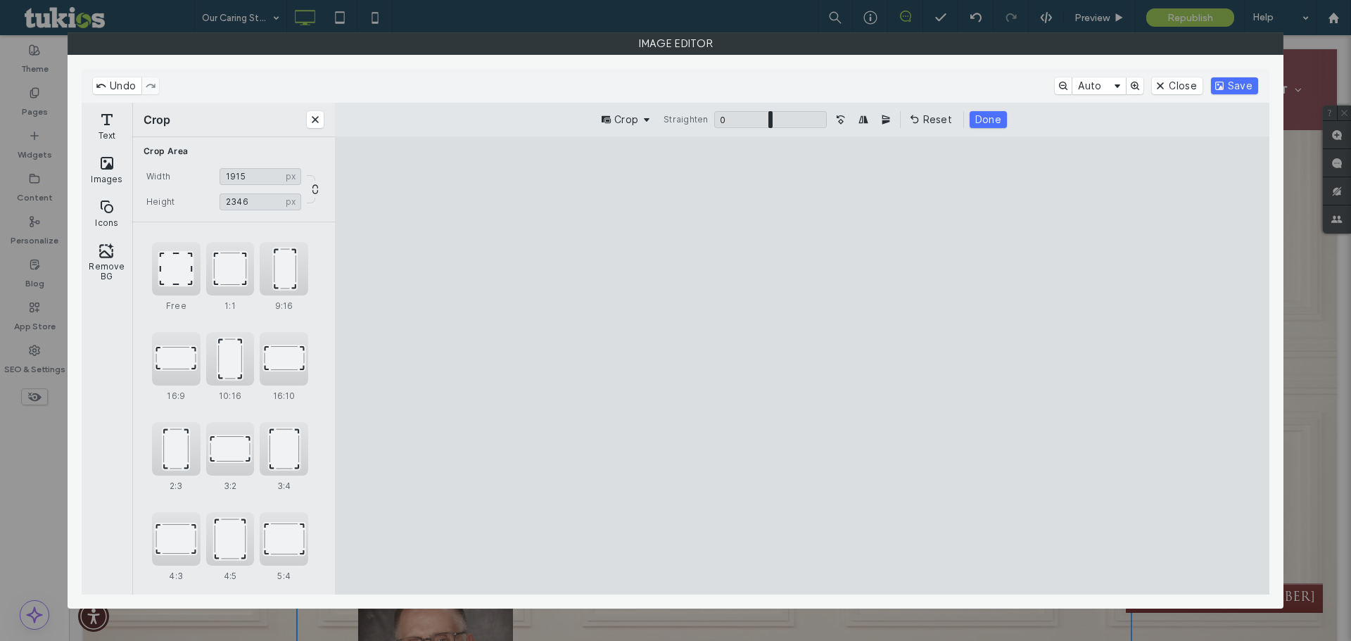
type input "****"
drag, startPoint x: 933, startPoint y: 550, endPoint x: 933, endPoint y: 496, distance: 54.9
click at [802, 365] on cesdk-canvas "Editor canvas" at bounding box center [802, 365] width 0 height 0
click at [1229, 85] on button "Save" at bounding box center [1234, 85] width 47 height 17
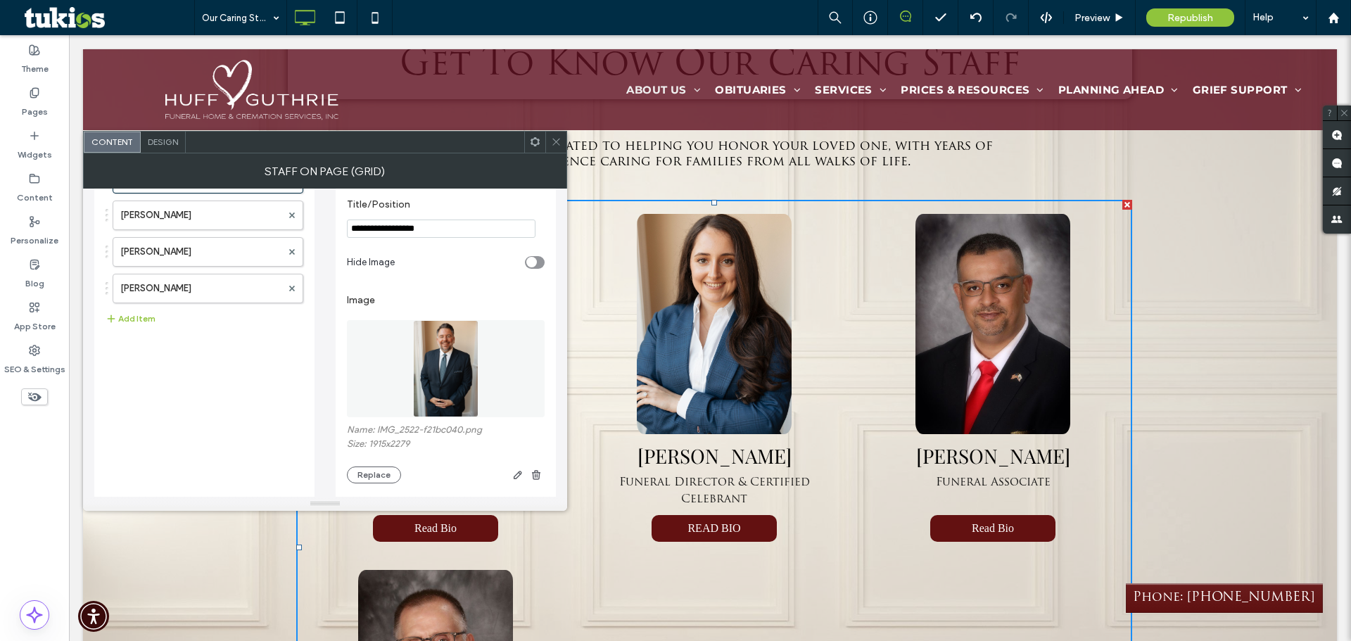
scroll to position [0, 0]
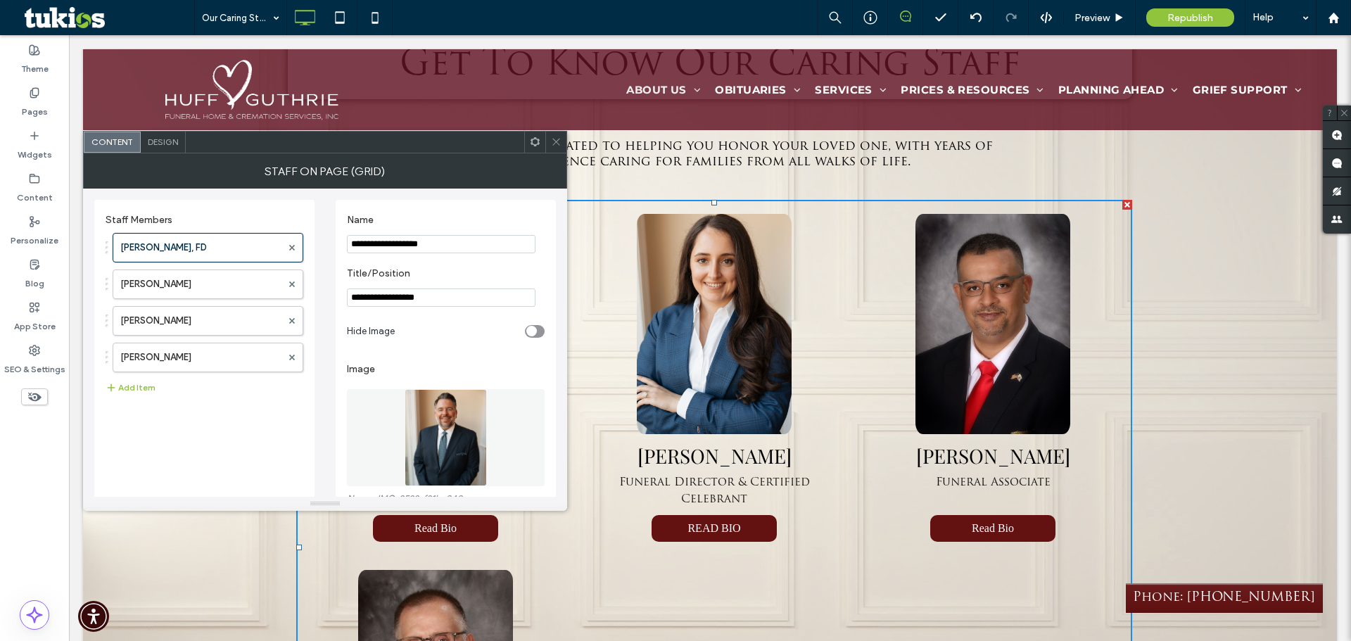
click at [562, 141] on div at bounding box center [555, 142] width 21 height 21
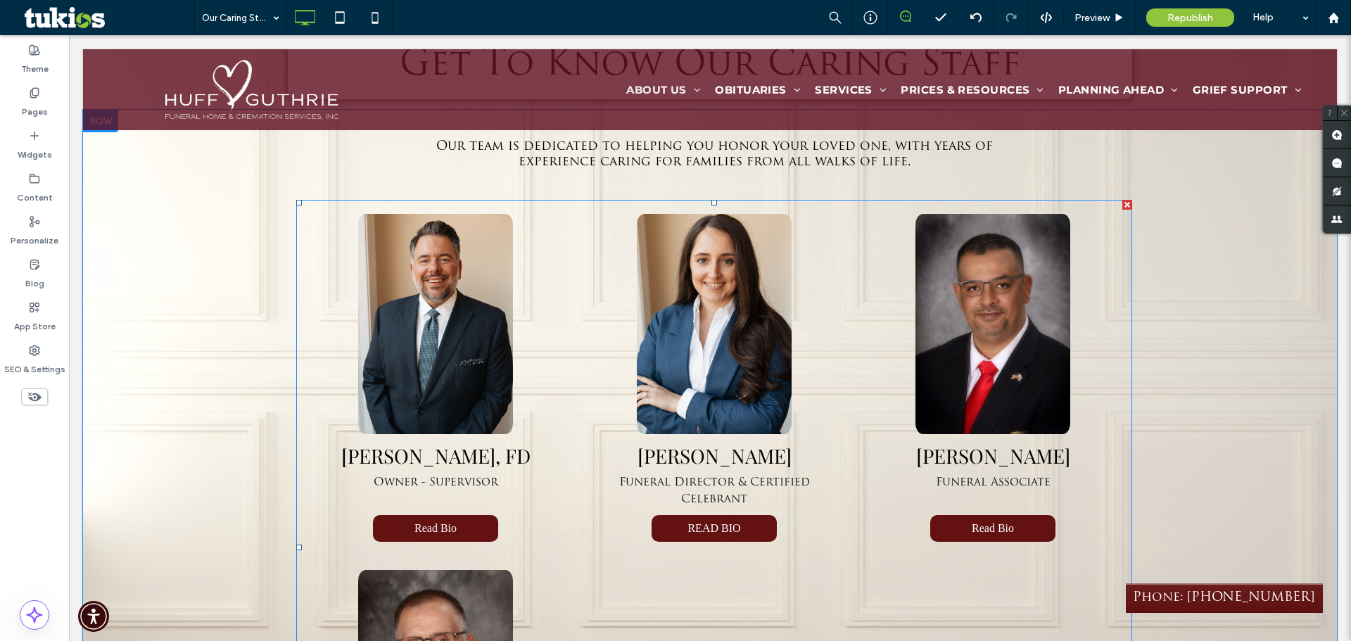
click at [435, 522] on span at bounding box center [714, 547] width 836 height 695
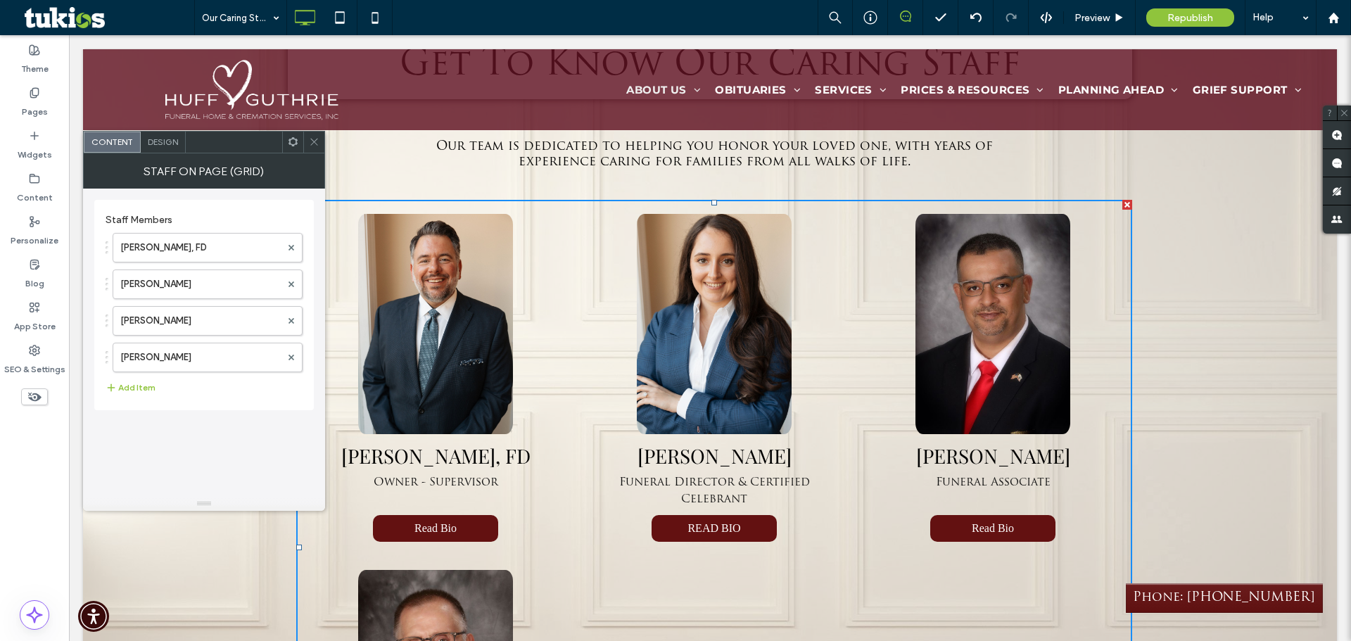
drag, startPoint x: 230, startPoint y: 562, endPoint x: 237, endPoint y: 552, distance: 12.7
click at [230, 560] on div "Our team is dedicated to helping you honor your loved one, with years of experi…" at bounding box center [710, 552] width 1254 height 884
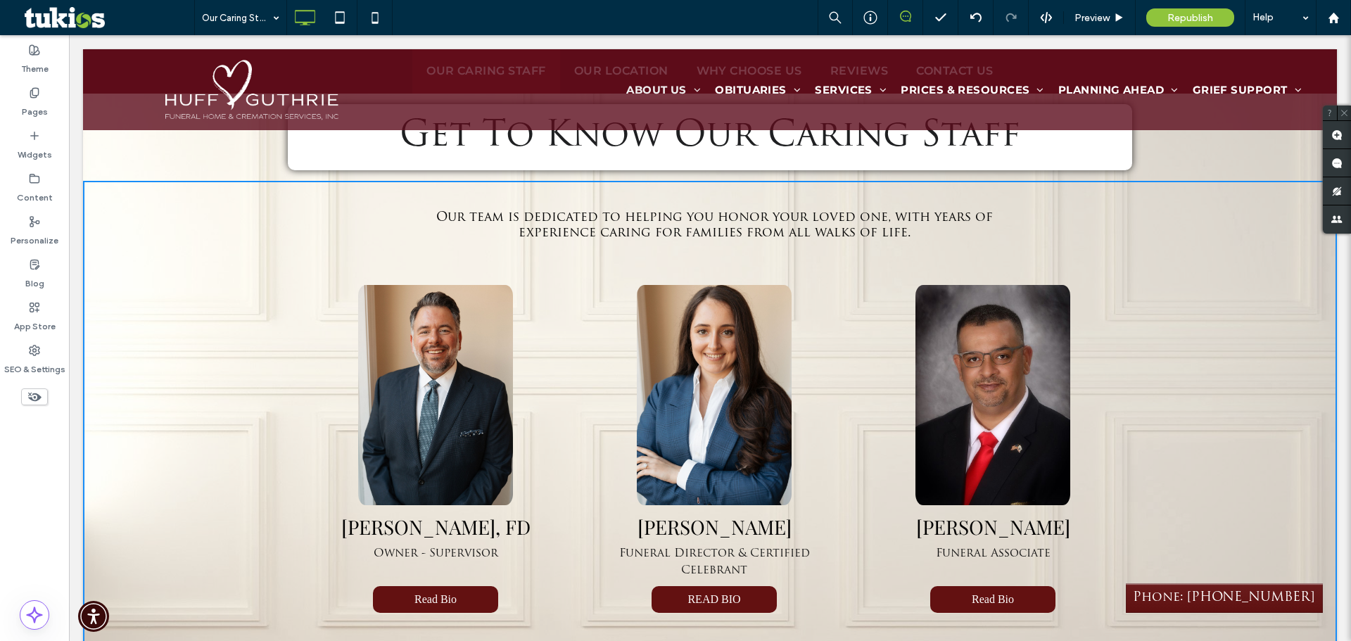
scroll to position [493, 0]
click at [1111, 22] on div "Preview" at bounding box center [1099, 18] width 71 height 12
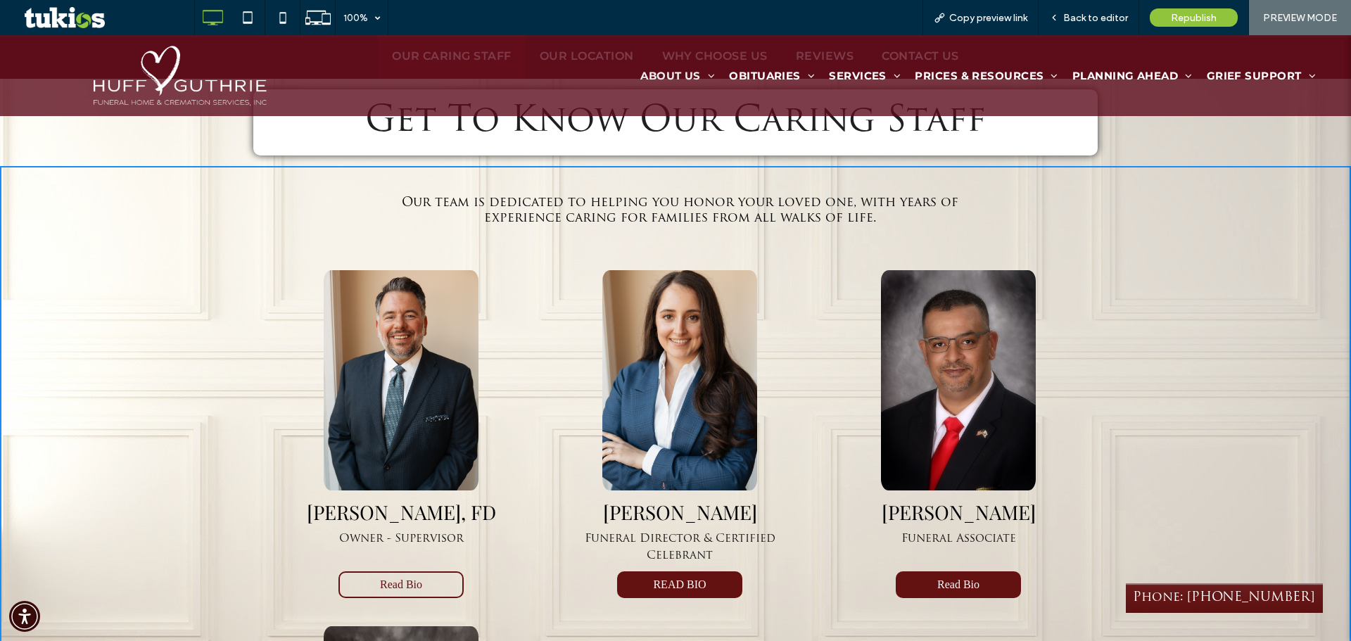
click at [394, 574] on button "Read Bio" at bounding box center [401, 585] width 125 height 27
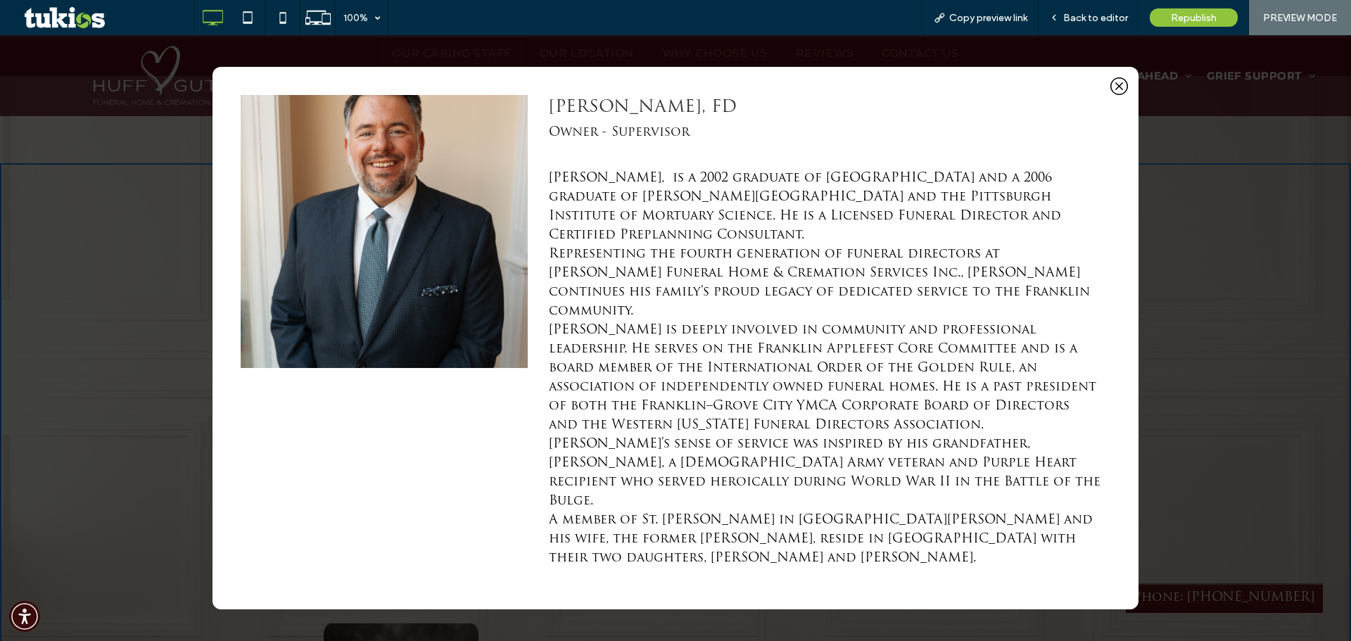
scroll to position [633, 0]
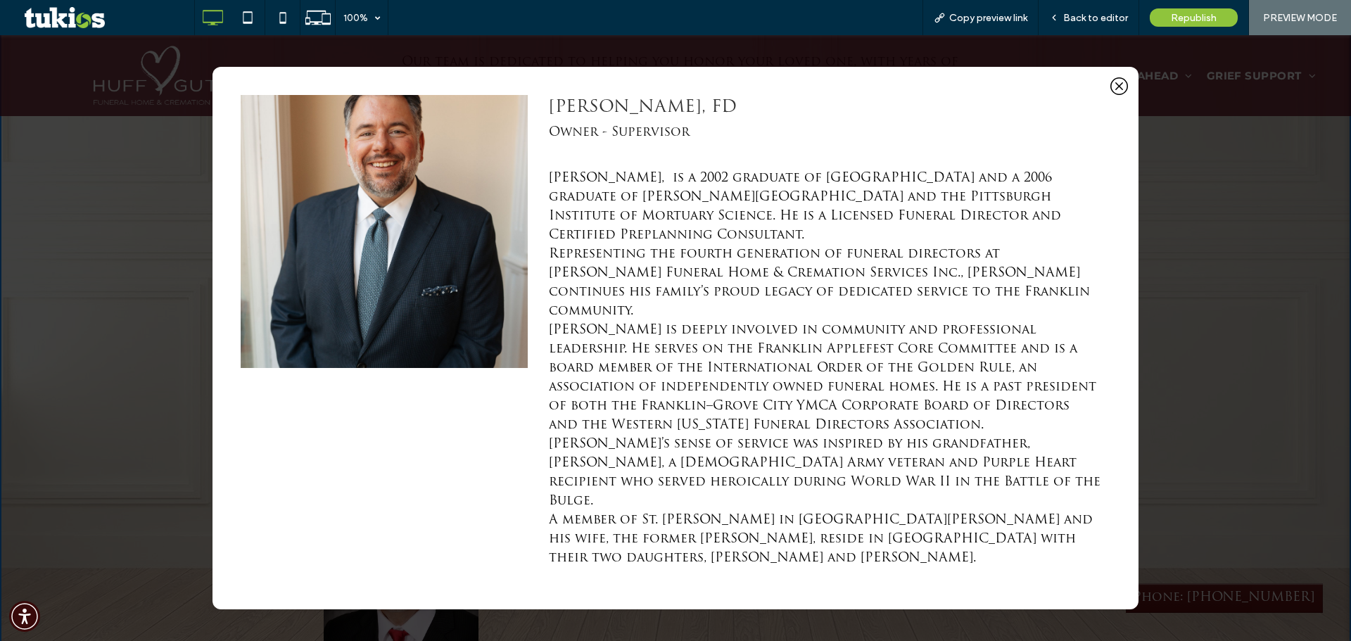
click at [1114, 95] on icon at bounding box center [1120, 86] width 18 height 18
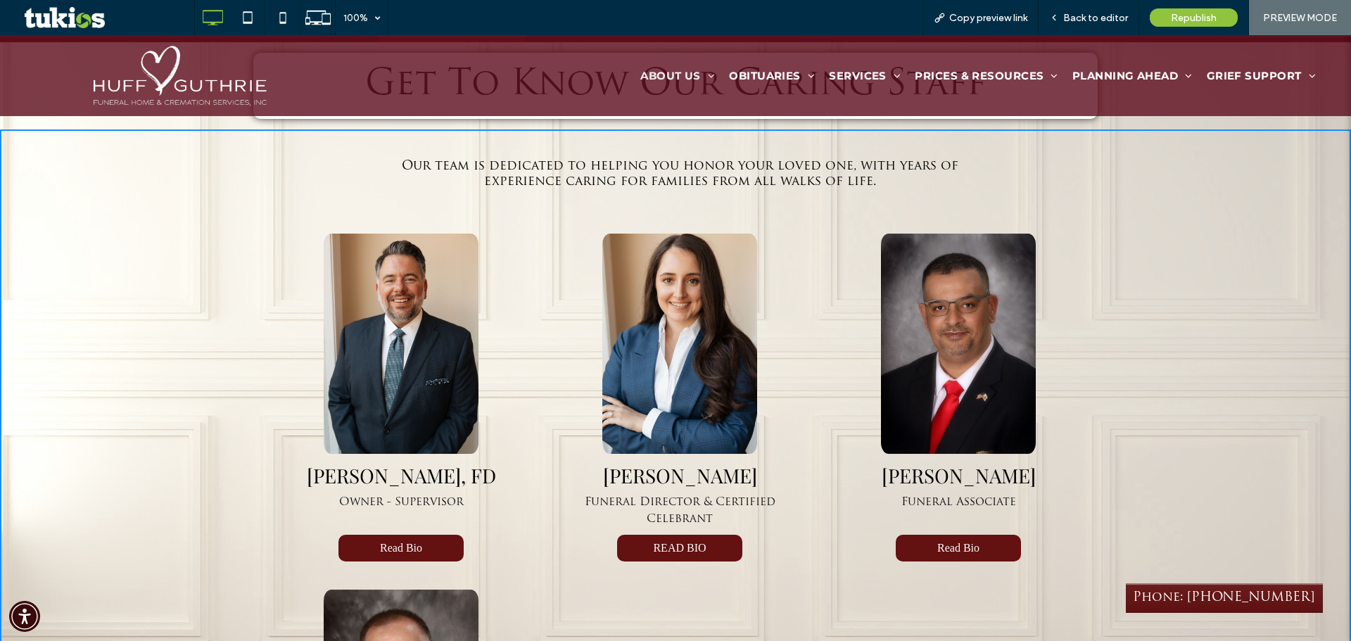
scroll to position [563, 0]
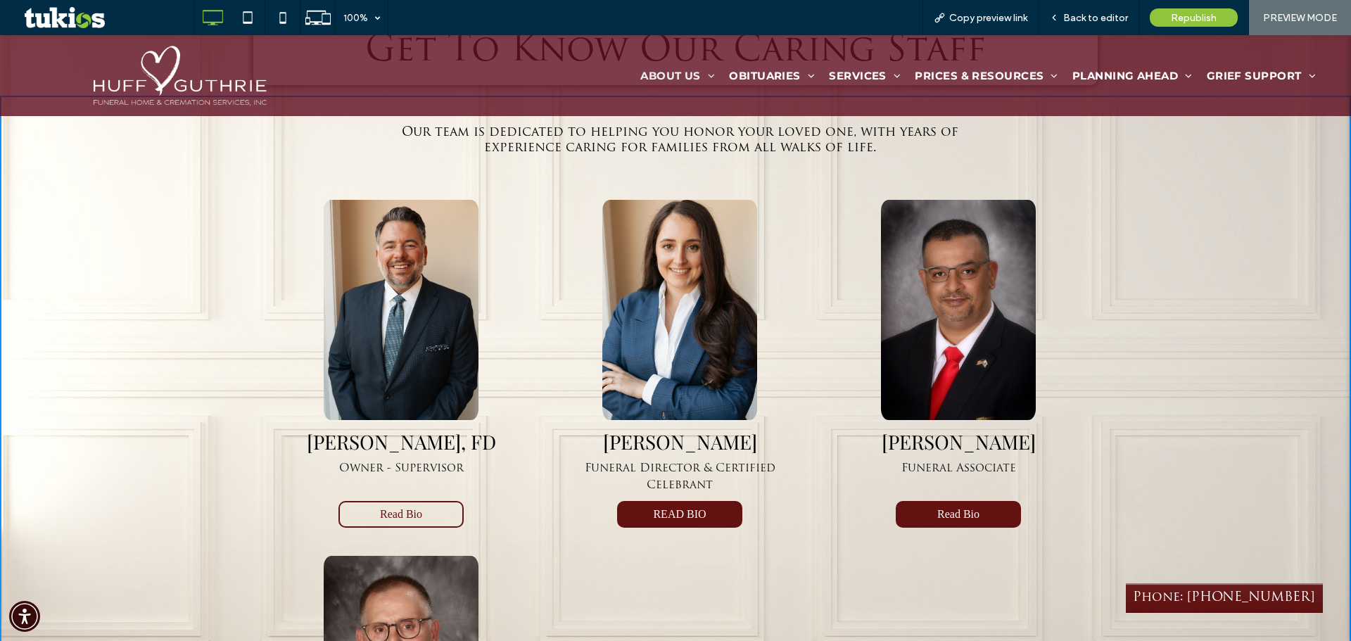
click at [422, 512] on button "Read Bio" at bounding box center [401, 514] width 125 height 27
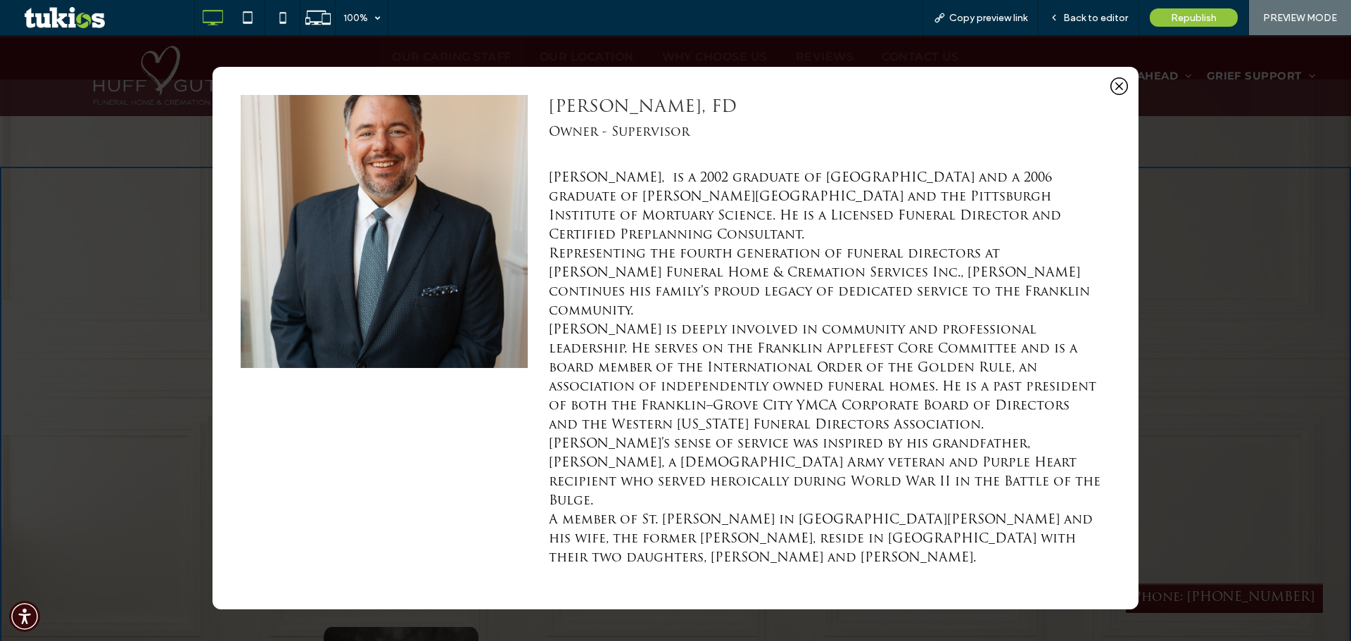
scroll to position [493, 0]
click at [1121, 90] on icon at bounding box center [1120, 86] width 8 height 8
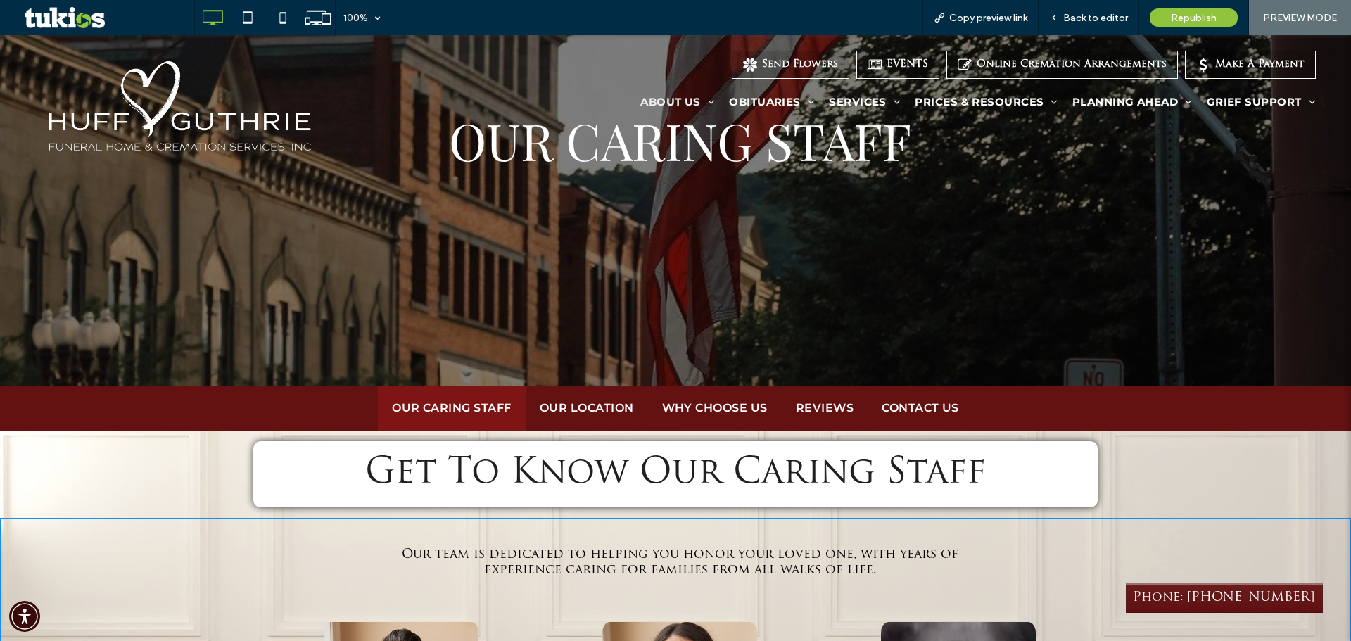
scroll to position [0, 0]
